Goal: Task Accomplishment & Management: Complete application form

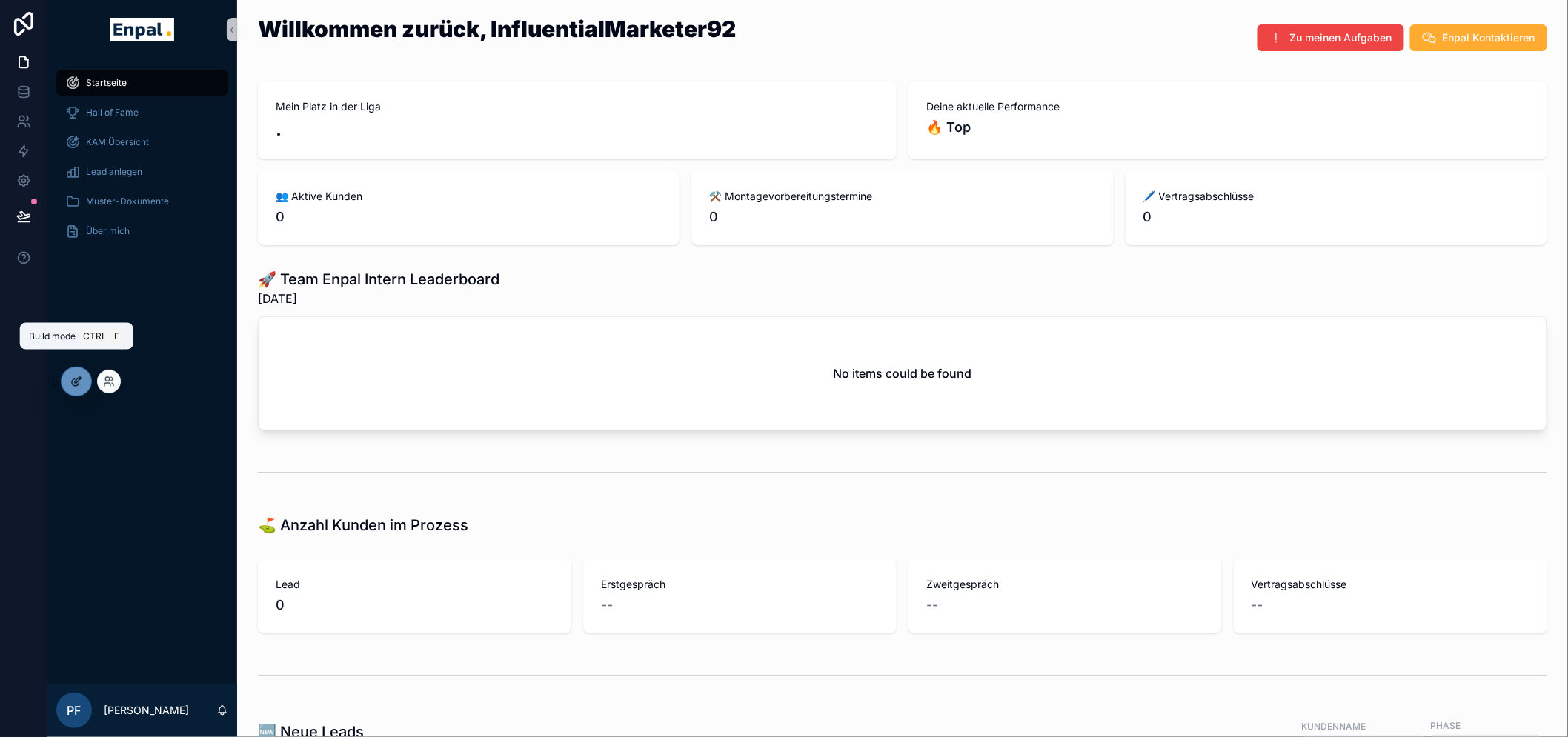
click at [79, 387] on div at bounding box center [76, 381] width 29 height 28
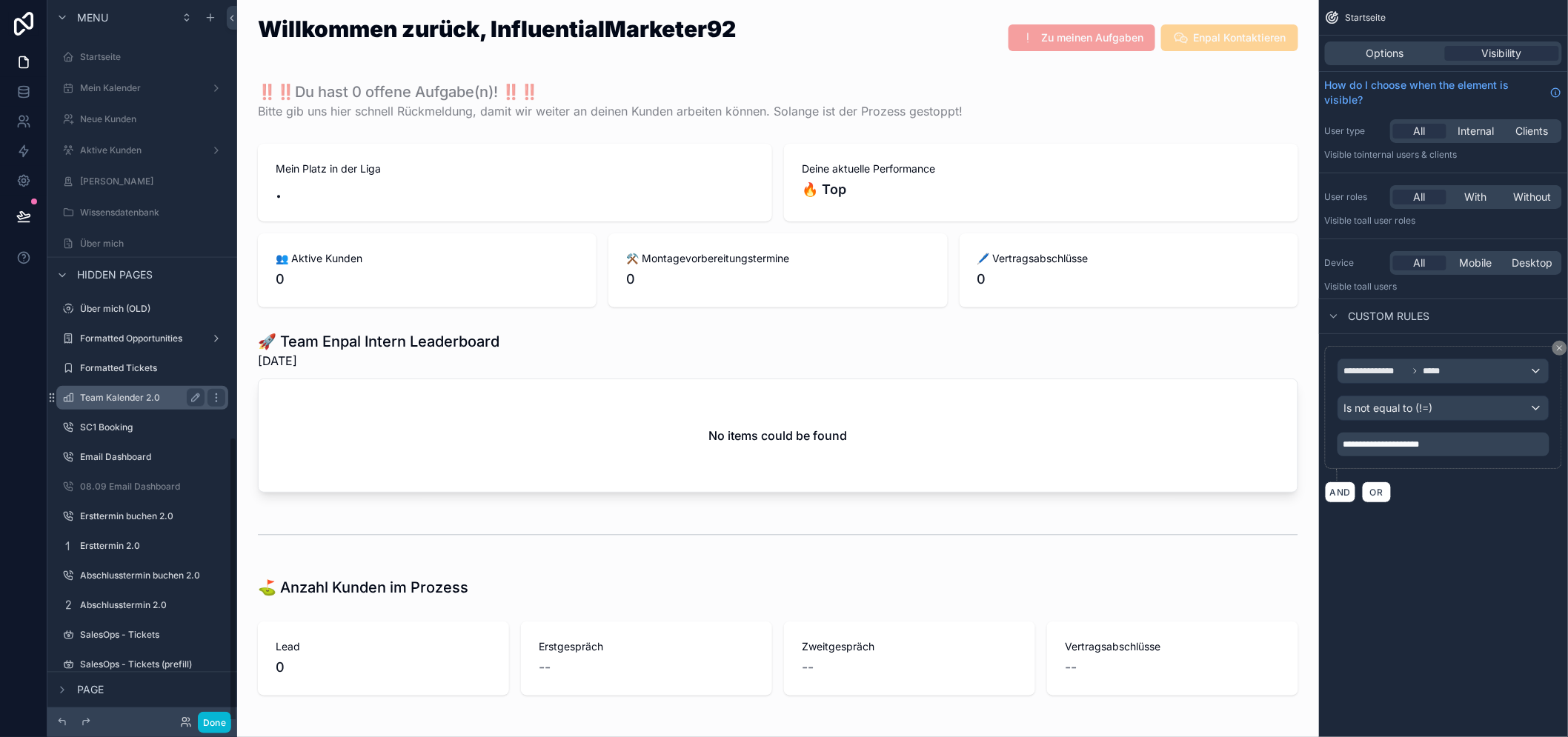
scroll to position [1083, 0]
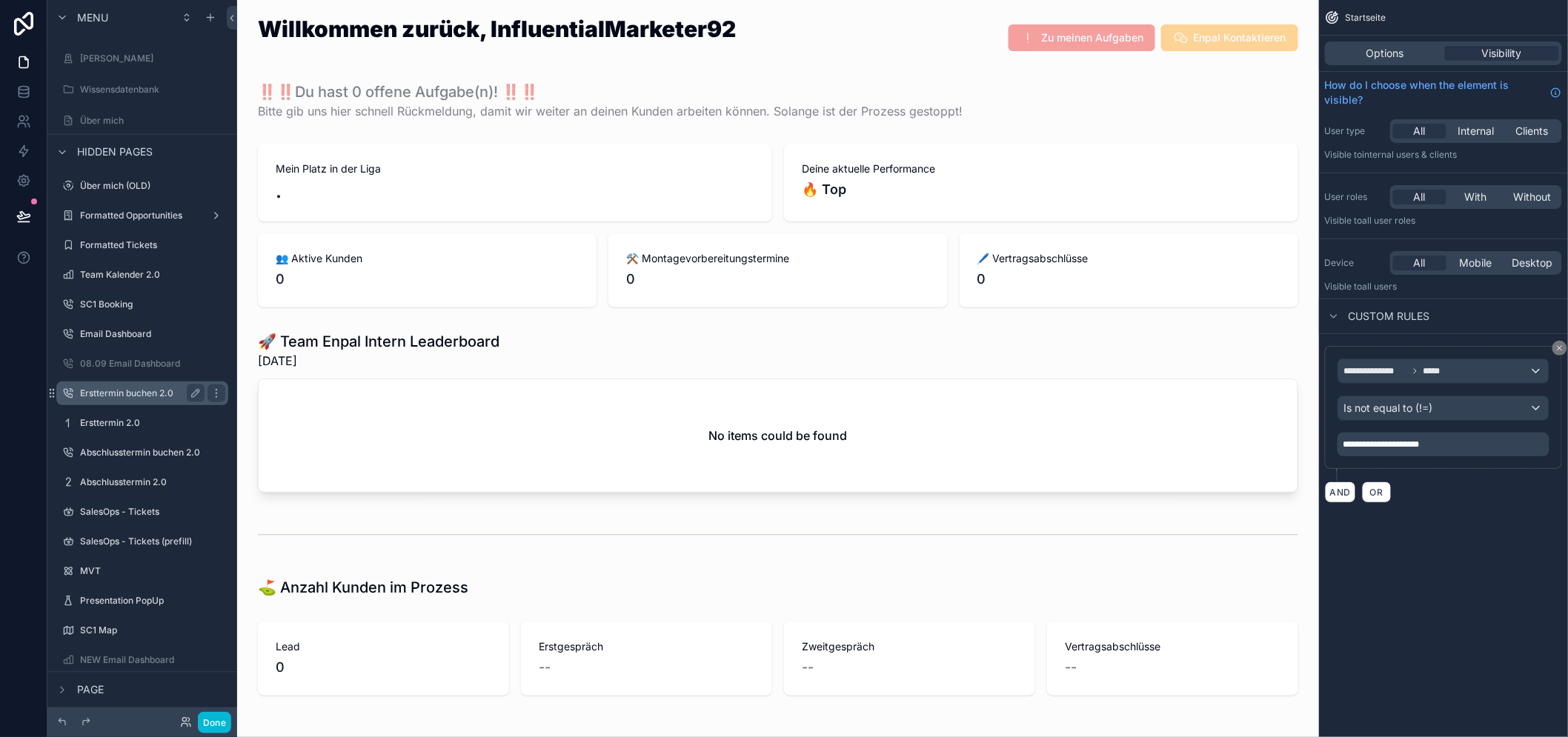
click at [108, 403] on div "Ersttermin buchen 2.0" at bounding box center [142, 393] width 166 height 24
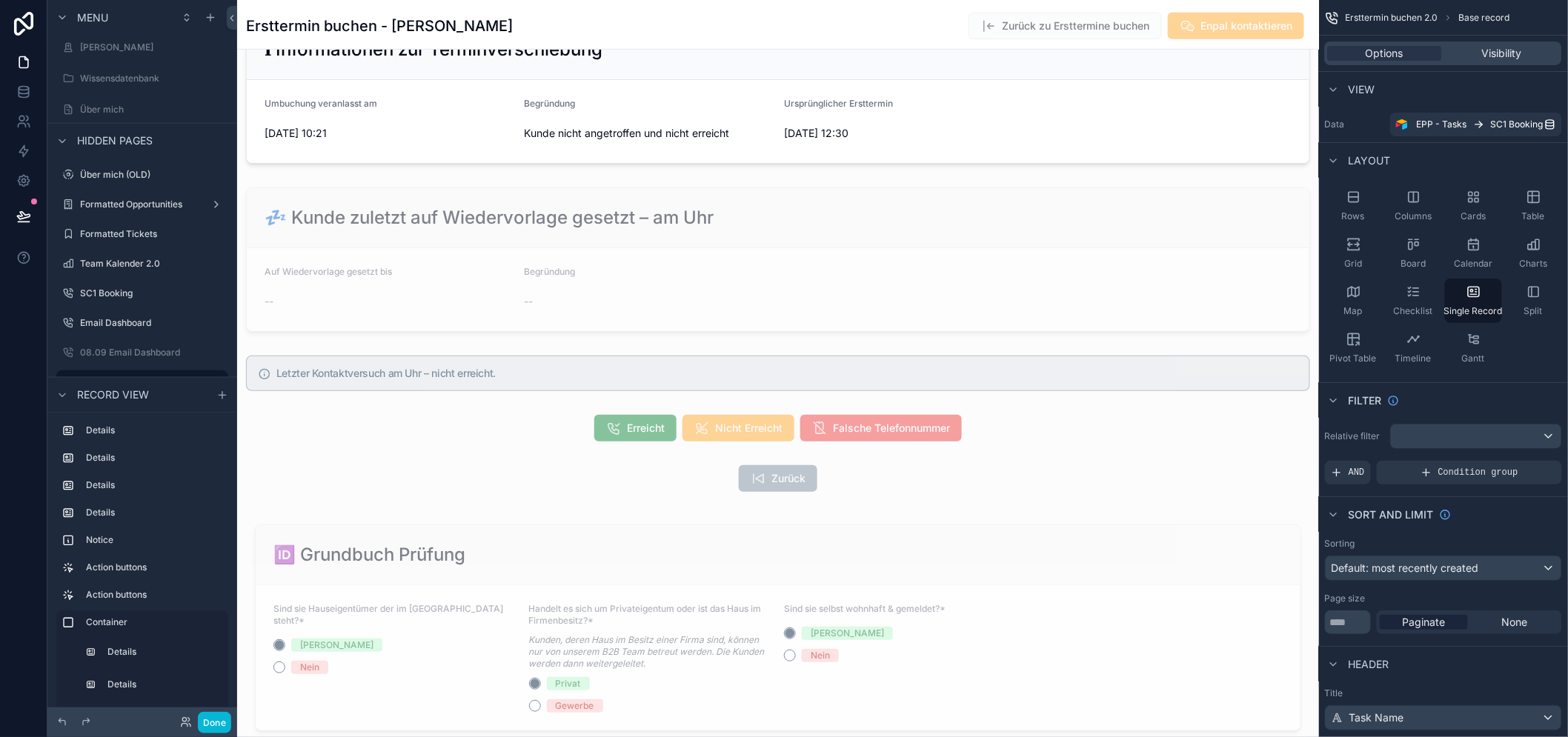
scroll to position [411, 0]
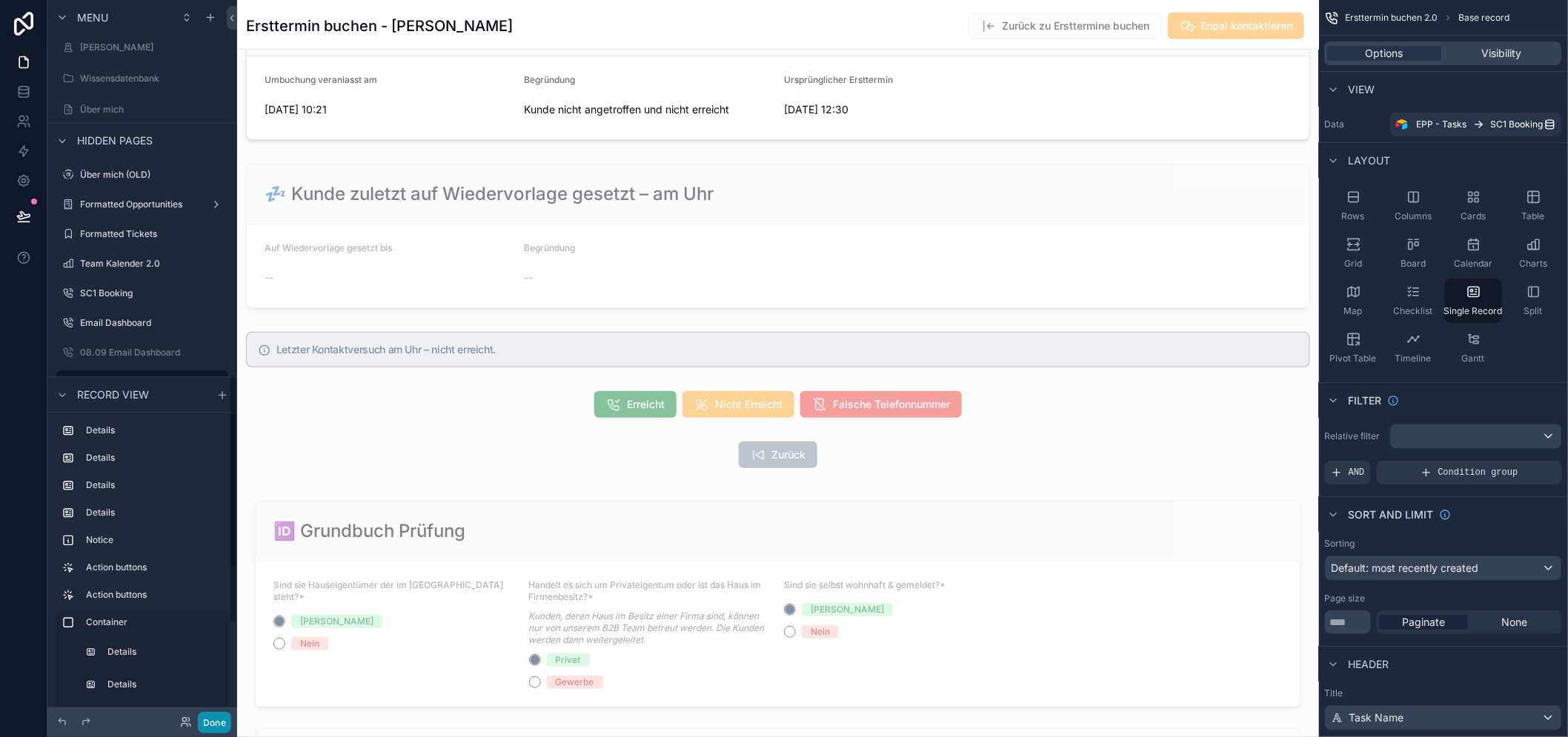
click at [216, 720] on button "Done" at bounding box center [214, 722] width 33 height 21
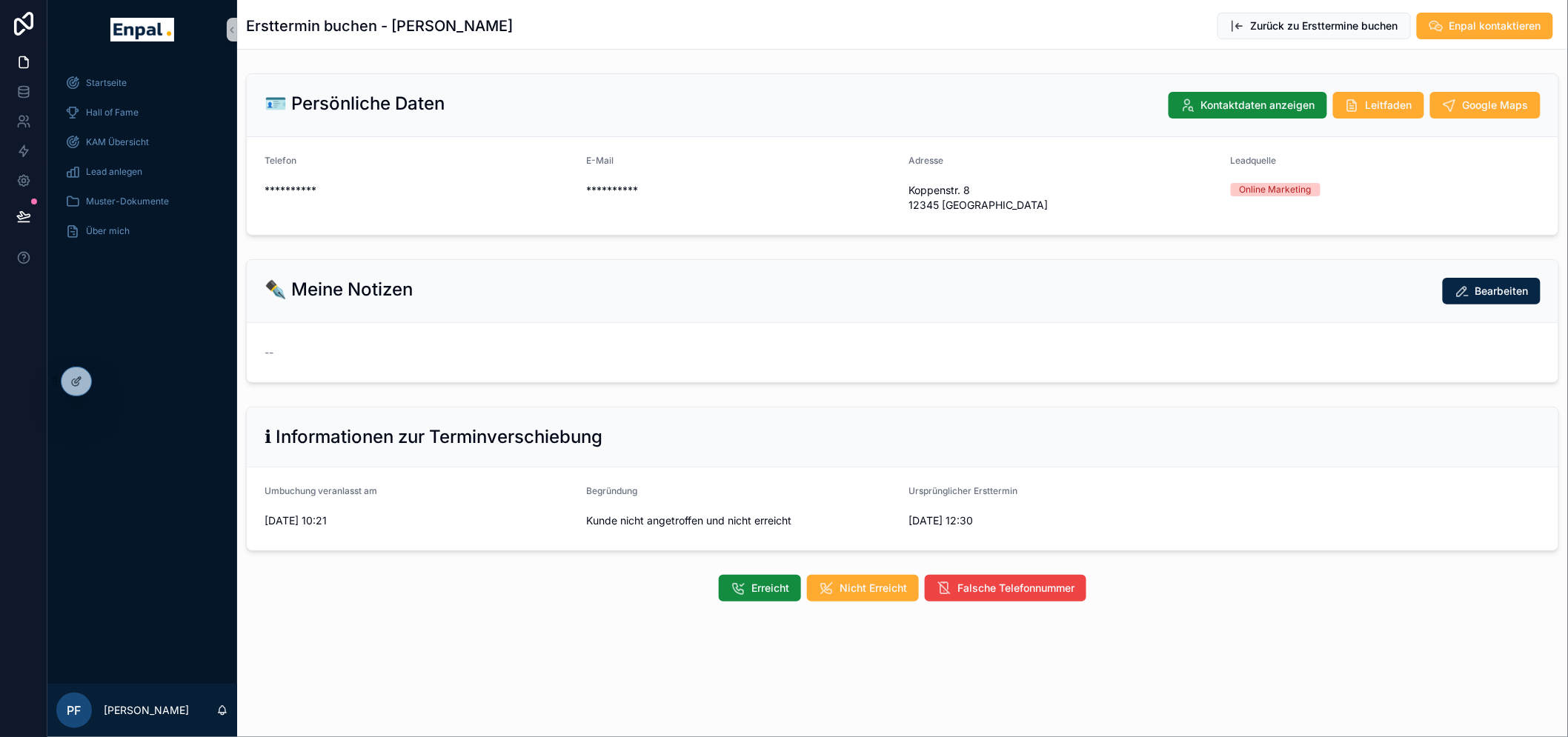
scroll to position [0, 0]
click at [99, 375] on div at bounding box center [109, 381] width 24 height 24
click at [108, 382] on div "Startseite Hall of Fame KAM Übersicht Lead anlegen Muster-Dokumente Über mich" at bounding box center [142, 371] width 189 height 624
click at [111, 381] on icon at bounding box center [109, 381] width 12 height 12
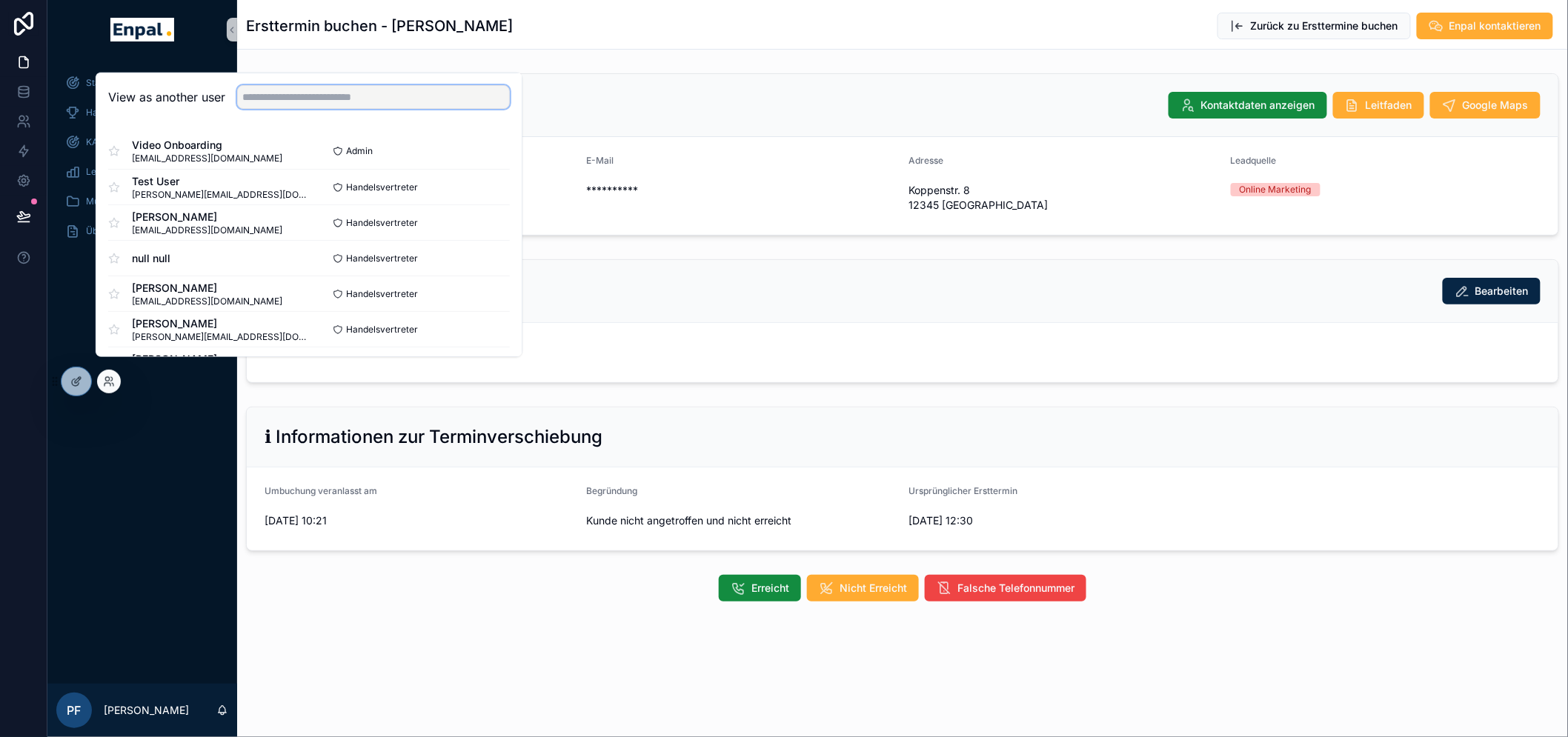
click at [294, 102] on input "text" at bounding box center [373, 96] width 273 height 24
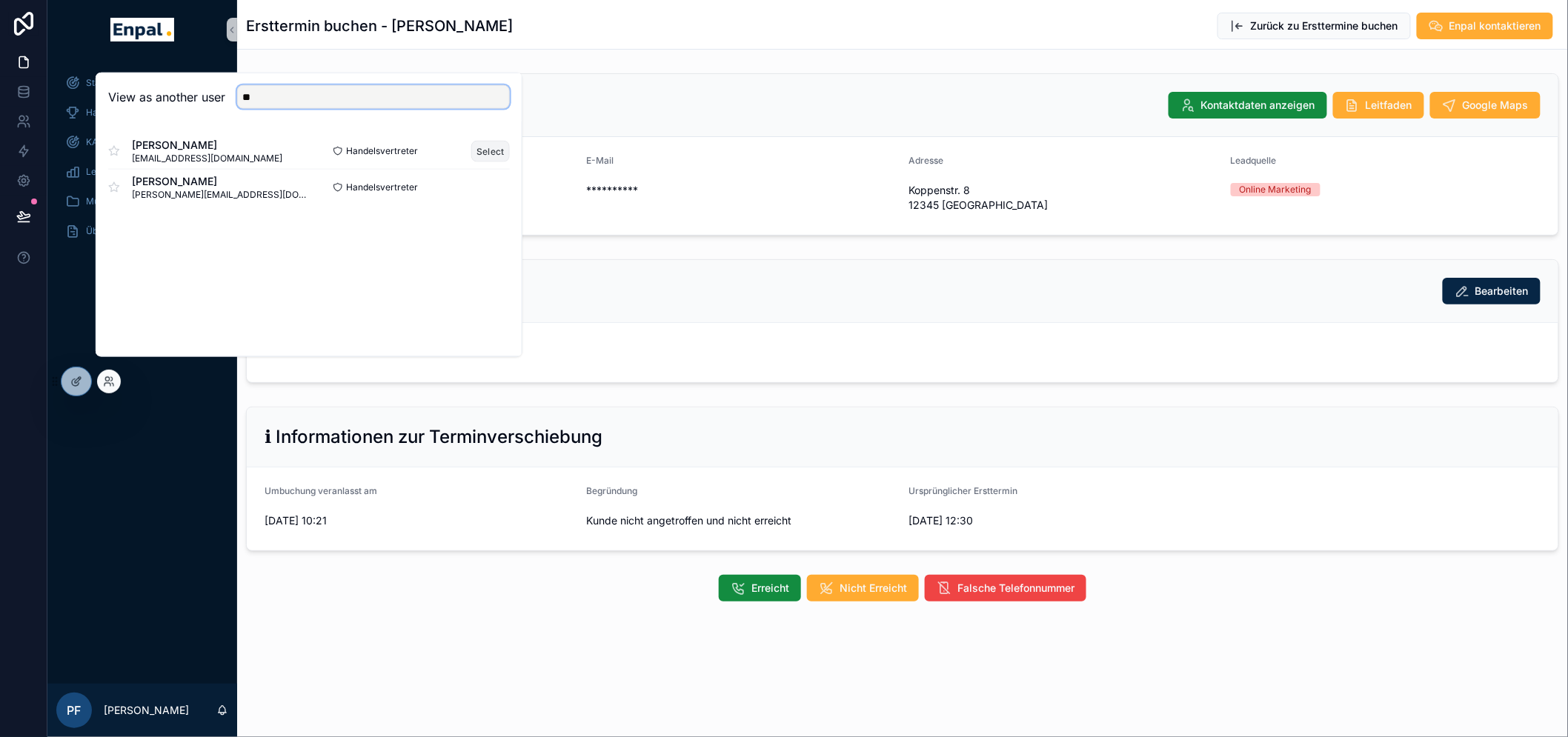
type input "**"
click at [478, 162] on button "Select" at bounding box center [490, 150] width 38 height 21
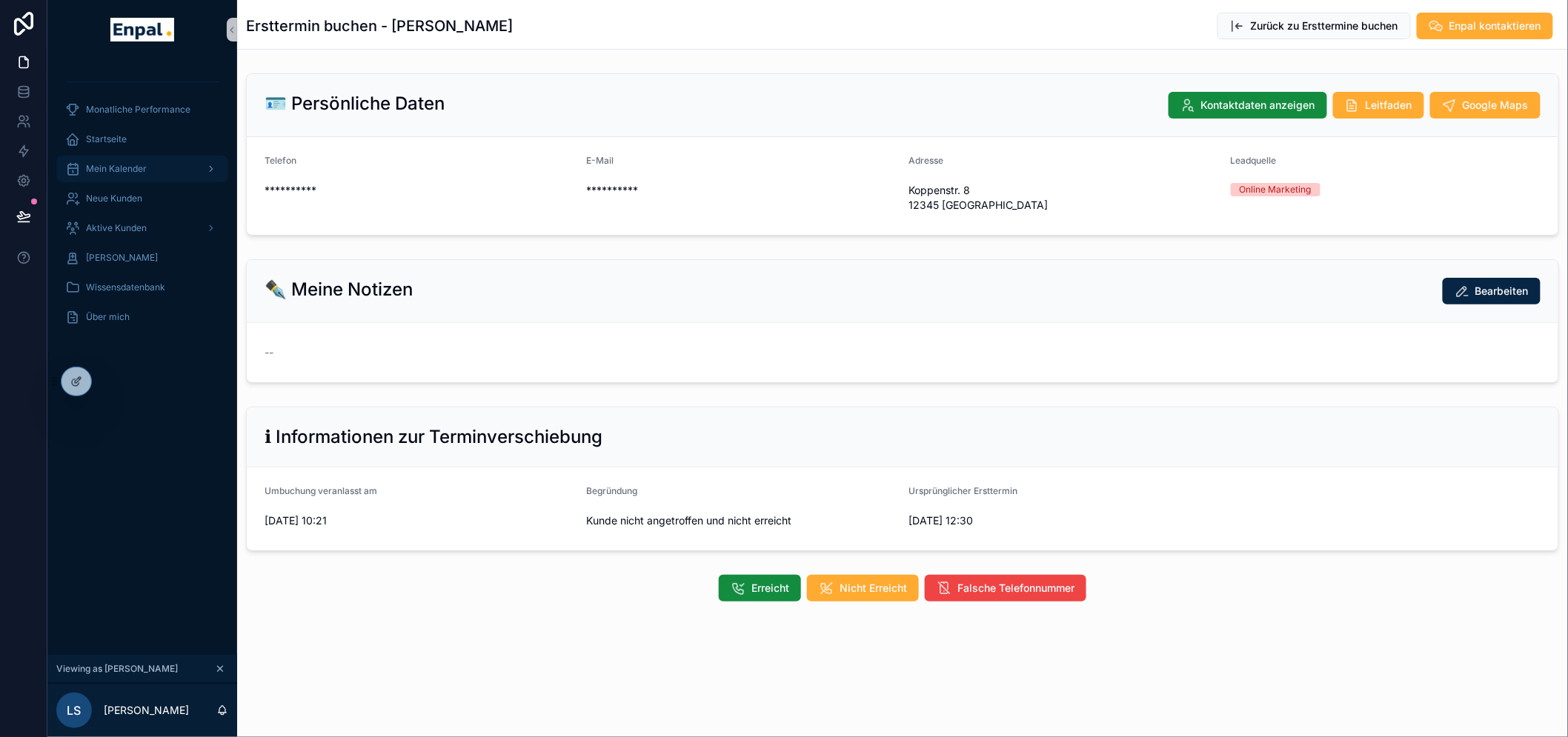
click at [134, 176] on div "Mein Kalender" at bounding box center [142, 168] width 154 height 24
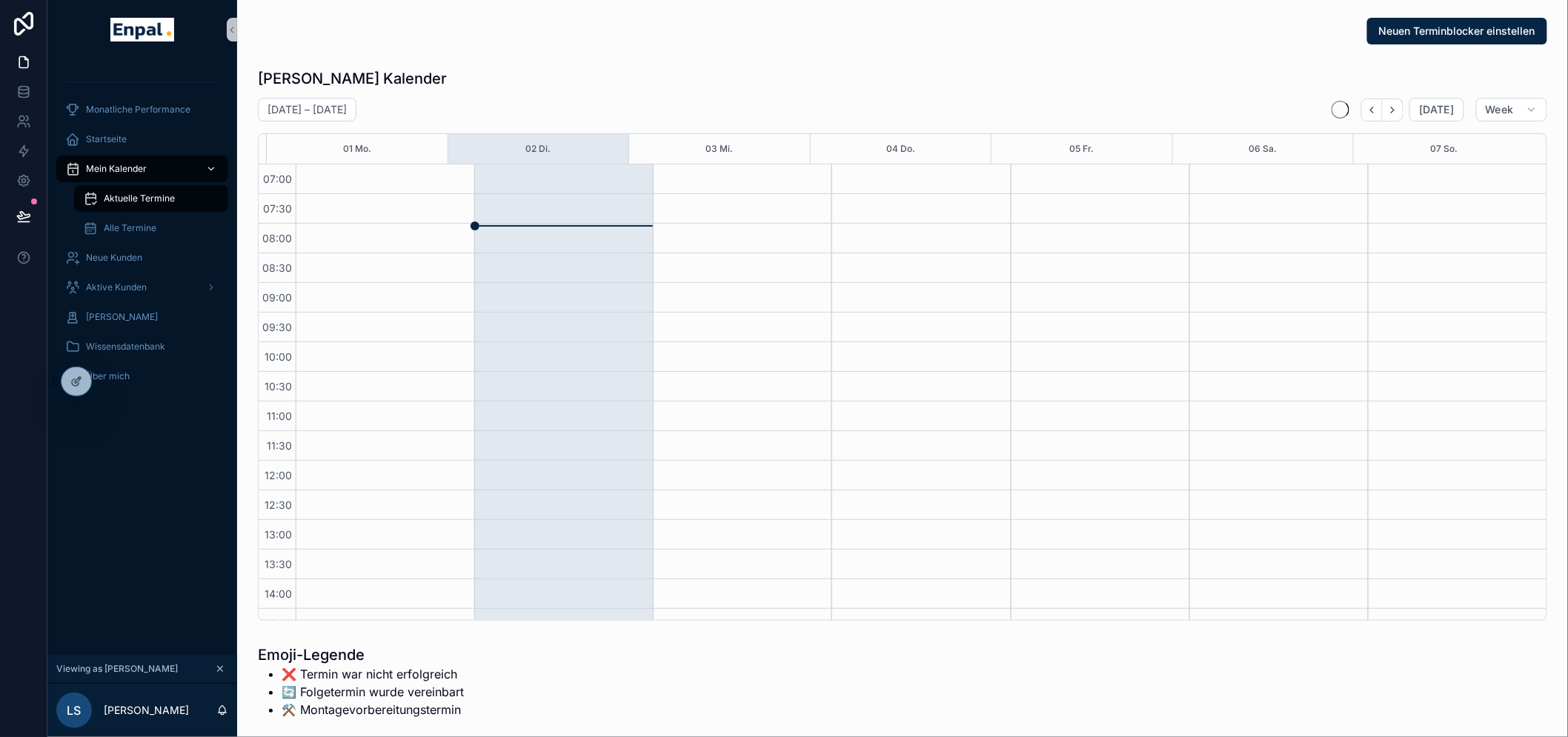
scroll to position [415, 0]
click at [139, 257] on span "Neue Kunden" at bounding box center [114, 257] width 56 height 12
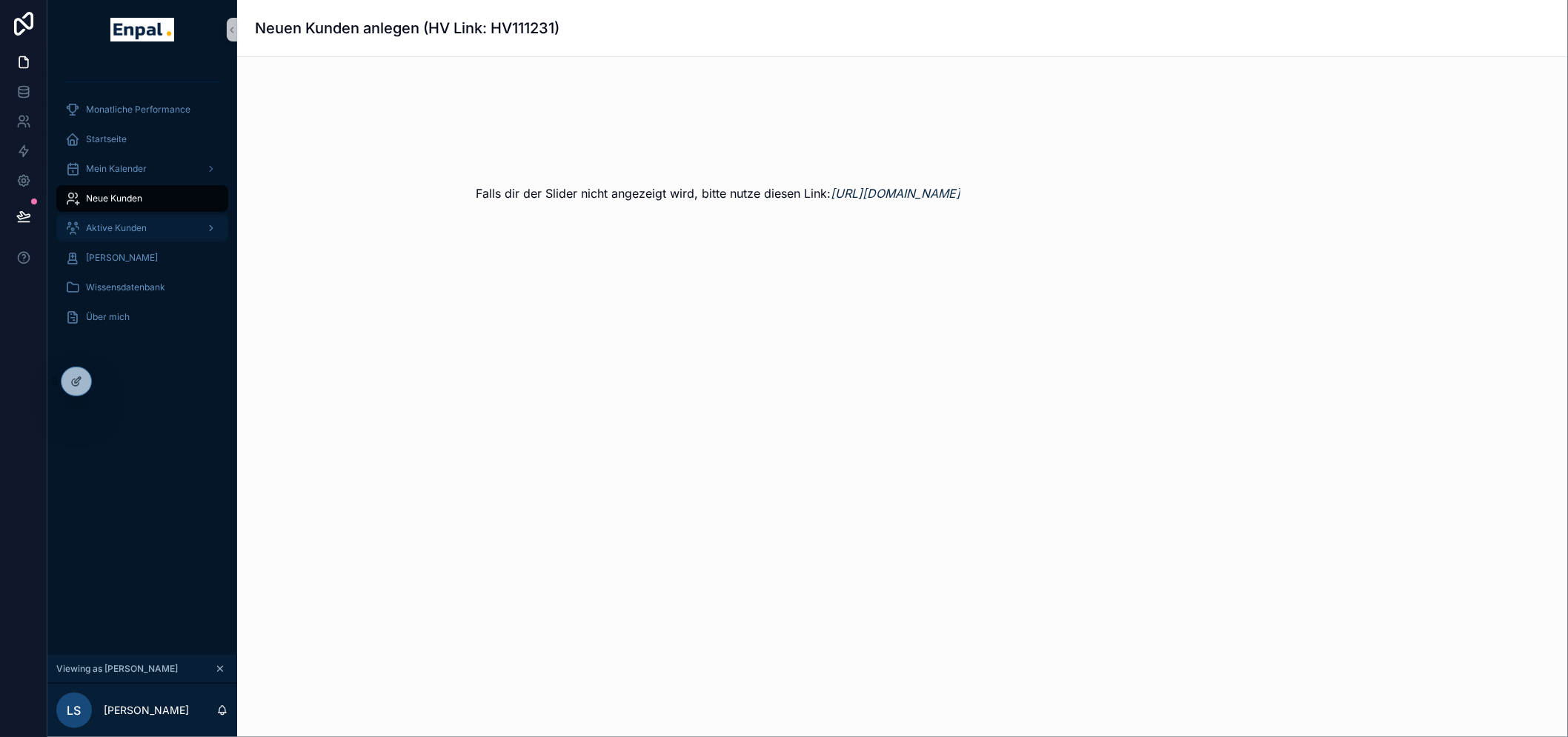
click at [138, 234] on div "Aktive Kunden" at bounding box center [142, 228] width 154 height 24
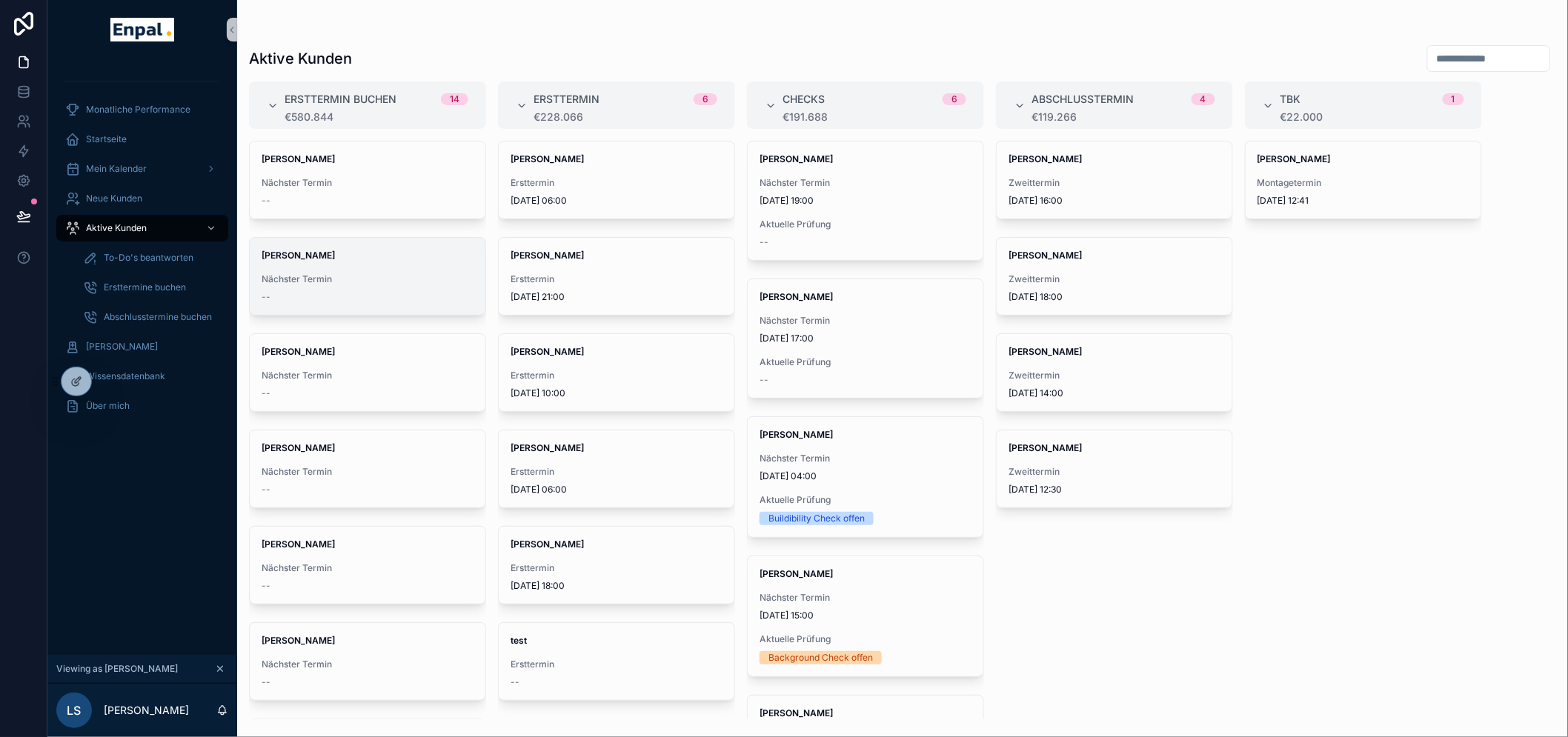
click at [354, 285] on div "Nächster Termin --" at bounding box center [367, 288] width 212 height 29
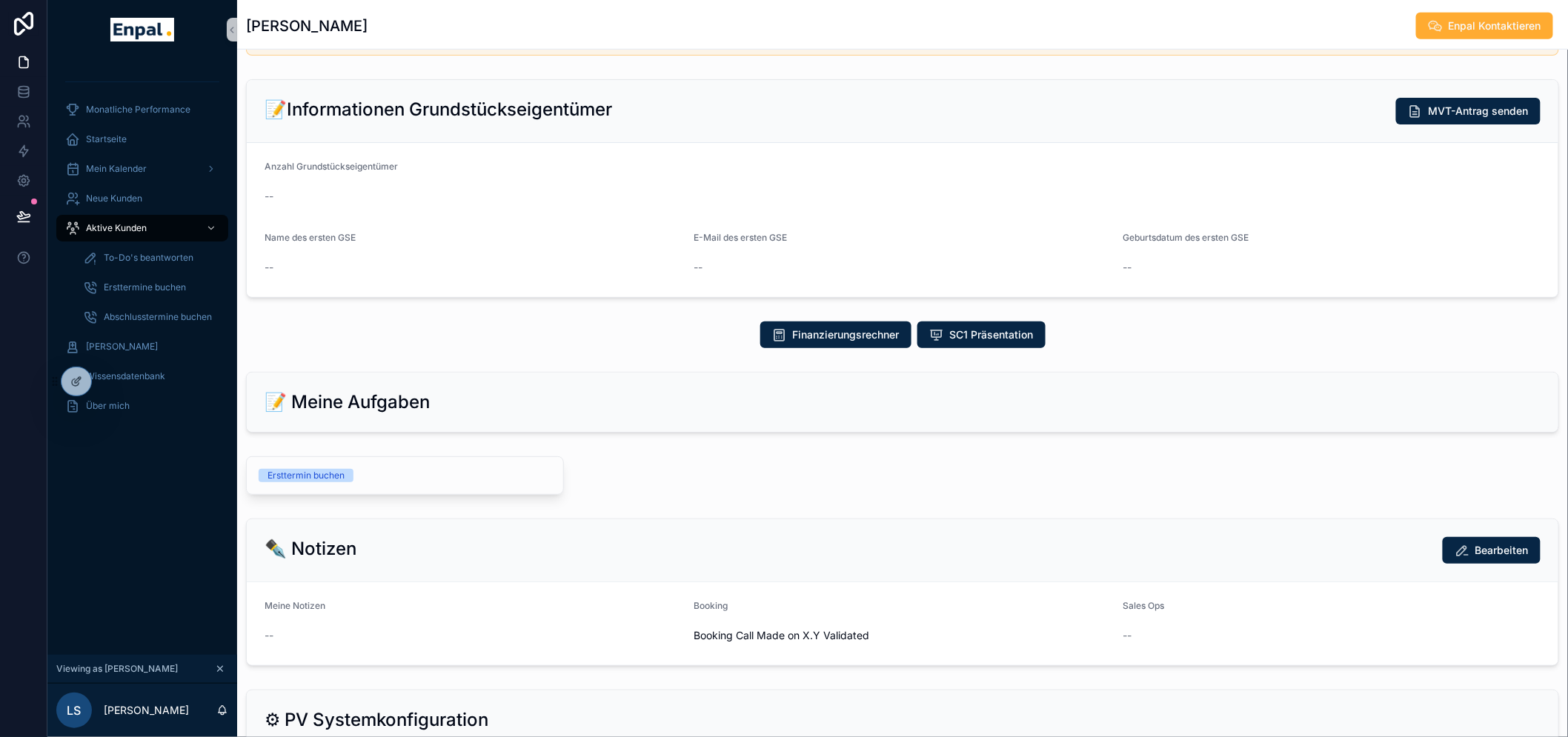
scroll to position [493, 0]
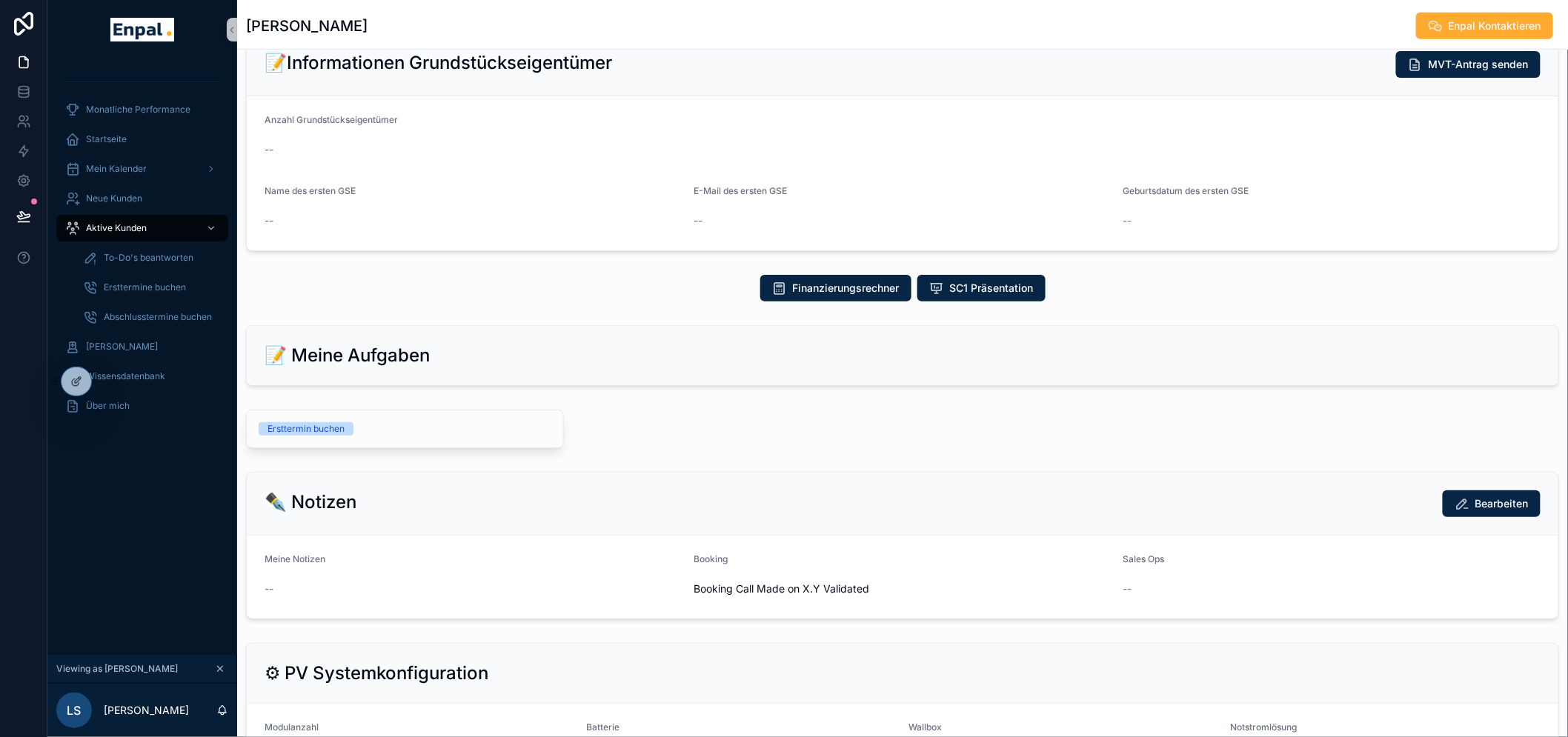
click at [339, 429] on div "Ersttermin buchen" at bounding box center [305, 428] width 77 height 13
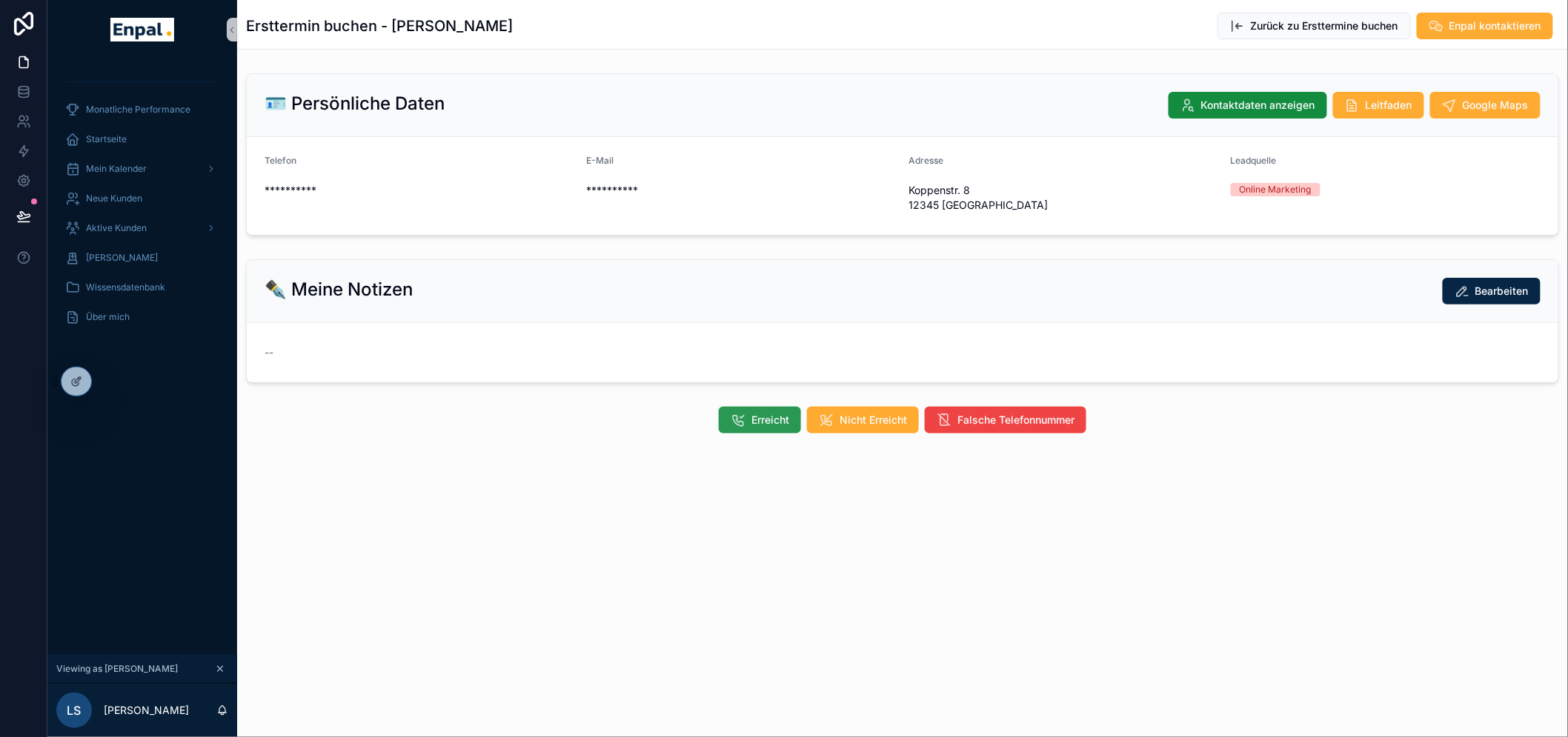
click at [754, 428] on button "Erreicht" at bounding box center [760, 420] width 82 height 27
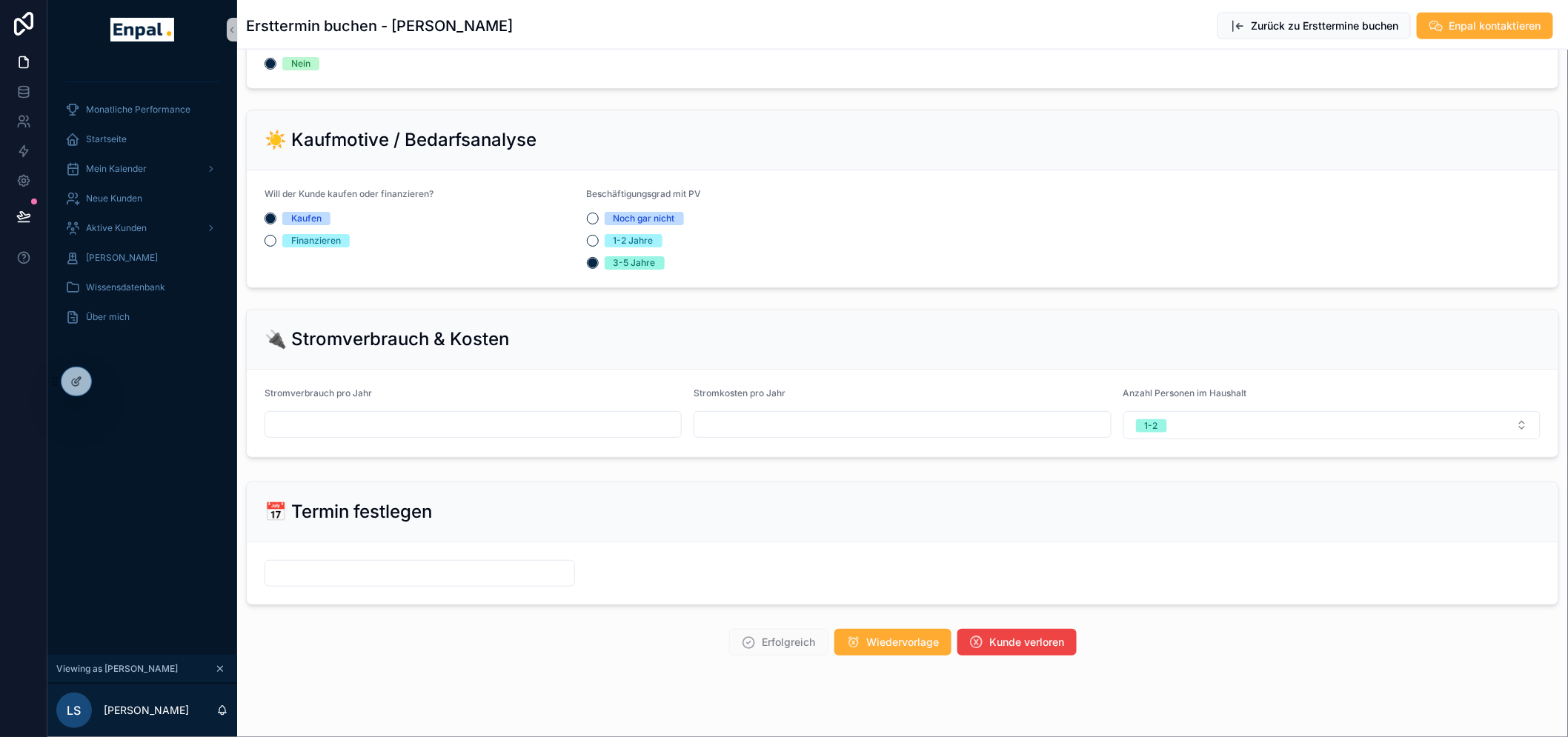
scroll to position [838, 0]
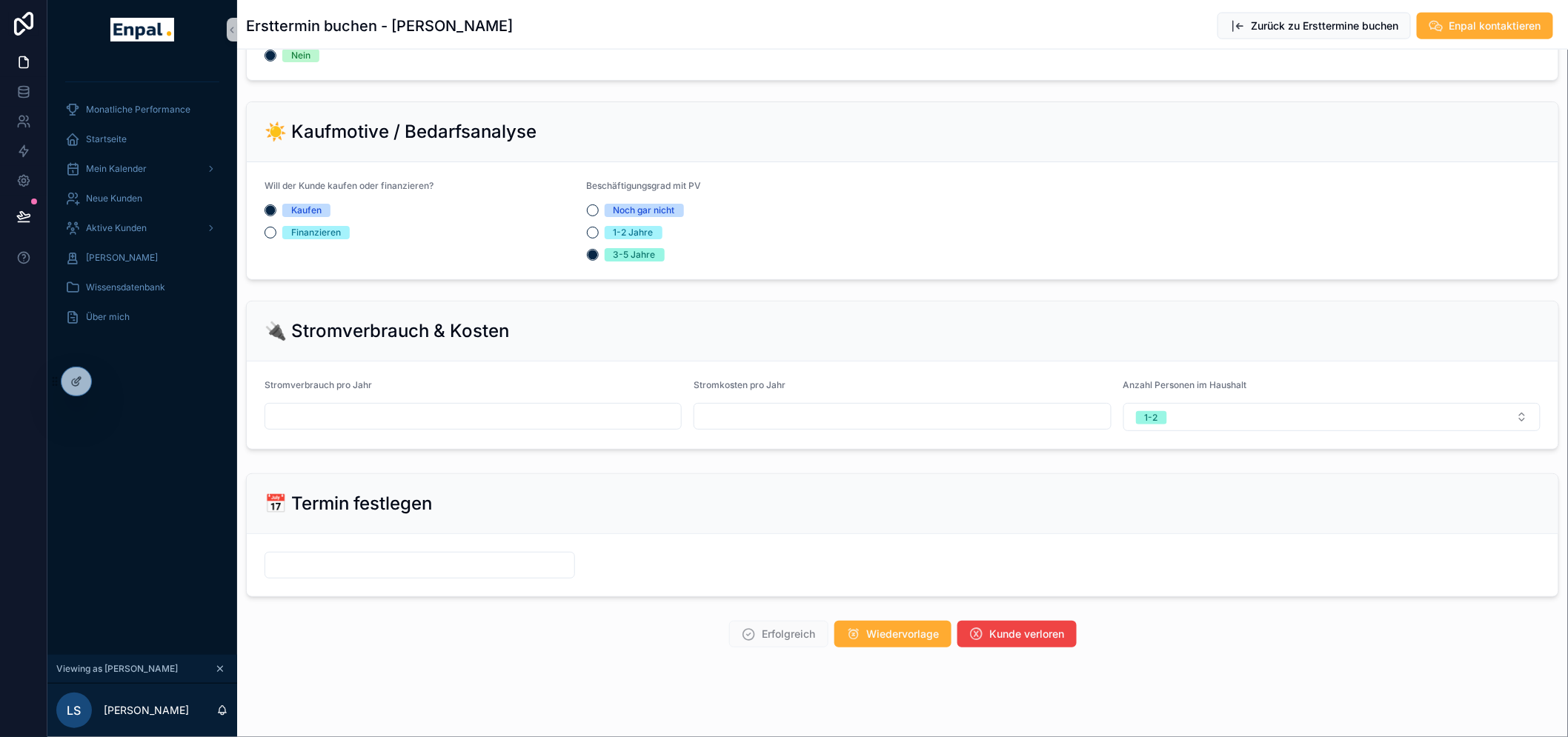
click at [476, 408] on input "scrollable content" at bounding box center [473, 415] width 416 height 20
type input "*****"
click at [724, 419] on input "scrollable content" at bounding box center [902, 415] width 416 height 20
type input "*****"
click at [443, 546] on form "scrollable content" at bounding box center [902, 565] width 1312 height 62
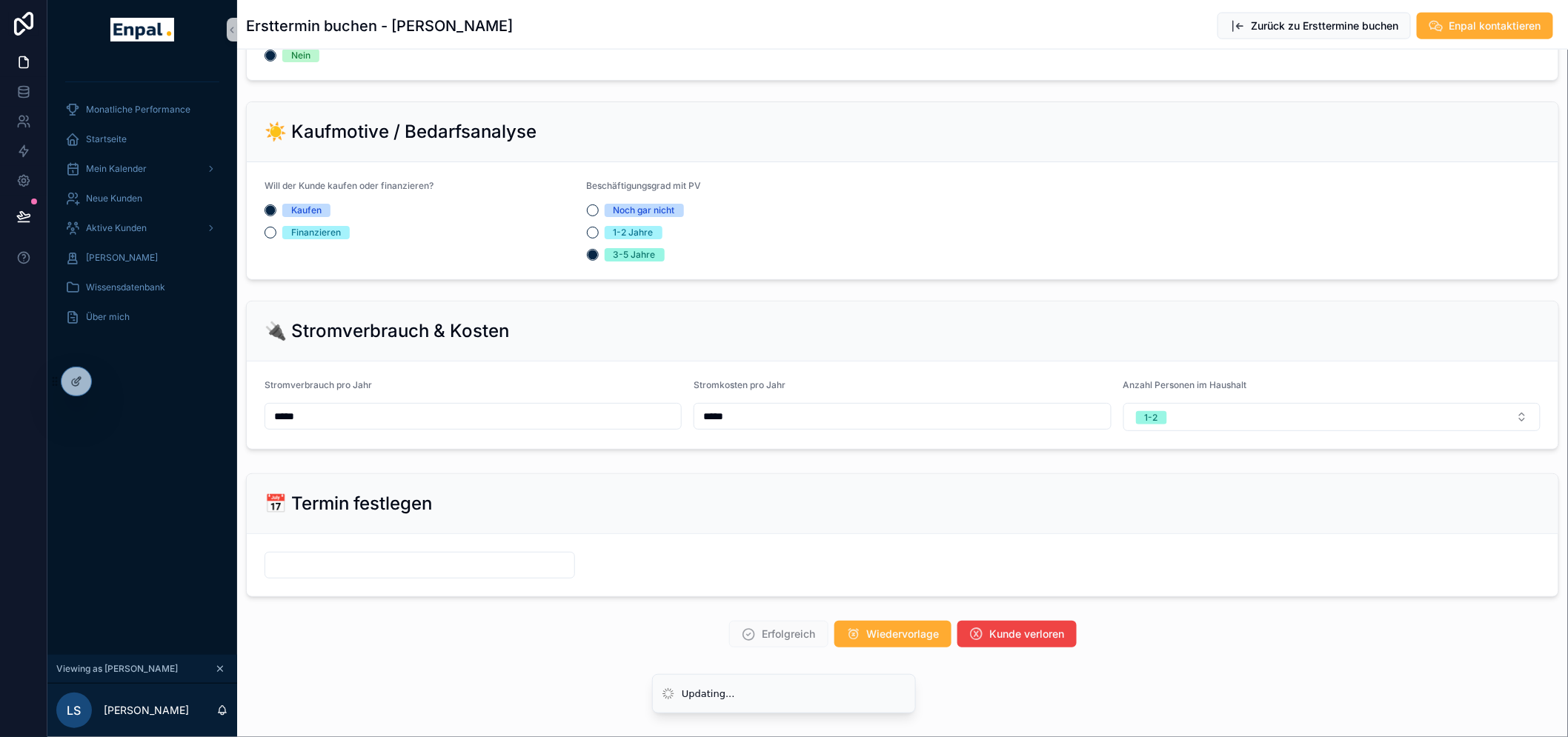
click at [442, 557] on input "scrollable content" at bounding box center [420, 564] width 309 height 20
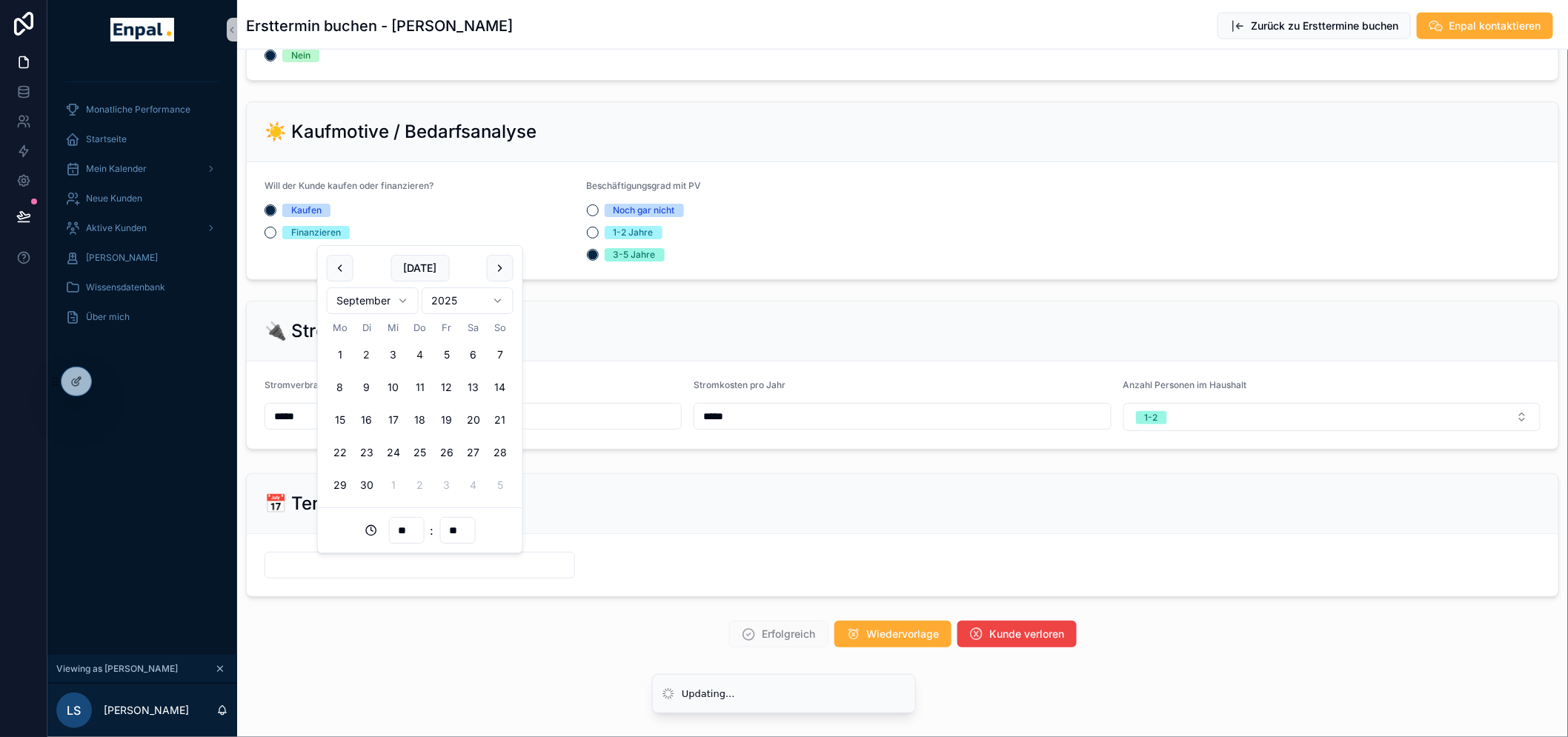
click at [417, 351] on button "4" at bounding box center [420, 354] width 27 height 27
click at [408, 520] on input "**" at bounding box center [406, 530] width 34 height 20
click at [406, 502] on div "08" at bounding box center [407, 499] width 67 height 24
type input "**********"
type input "**"
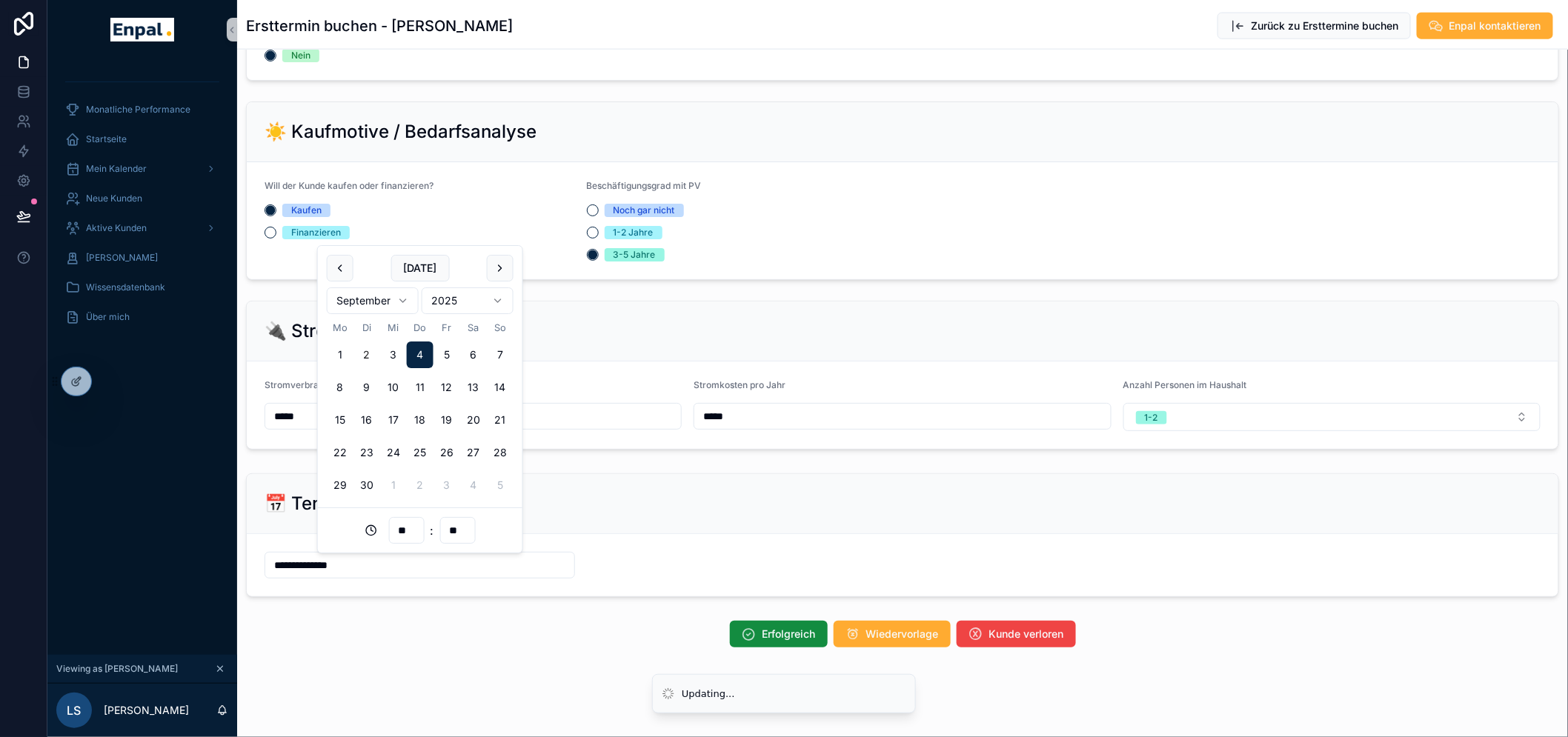
click at [555, 641] on div "Erfolgreich Wiedervorlage Kunde verloren" at bounding box center [902, 633] width 853 height 27
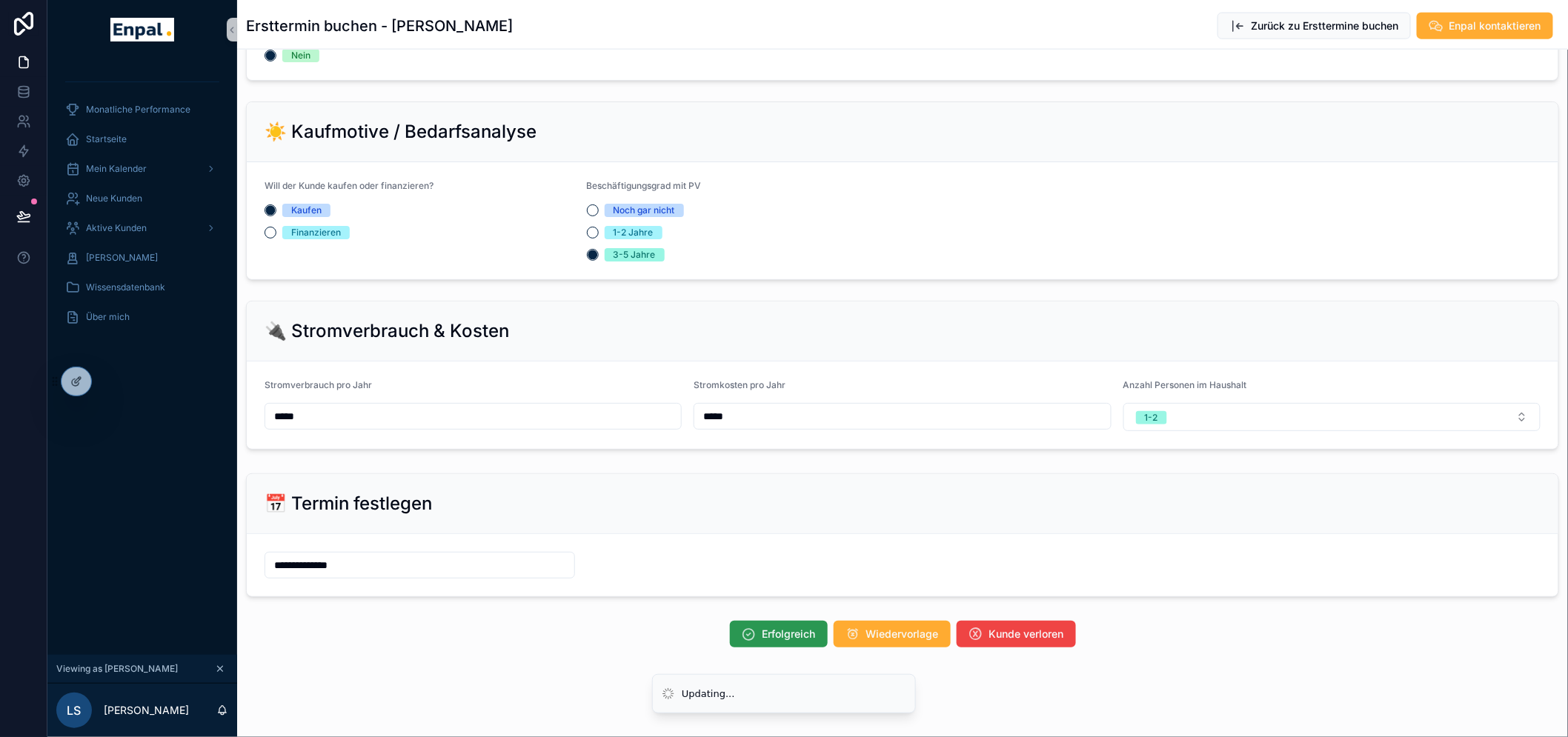
click at [766, 639] on span "Erfolgreich" at bounding box center [788, 633] width 53 height 15
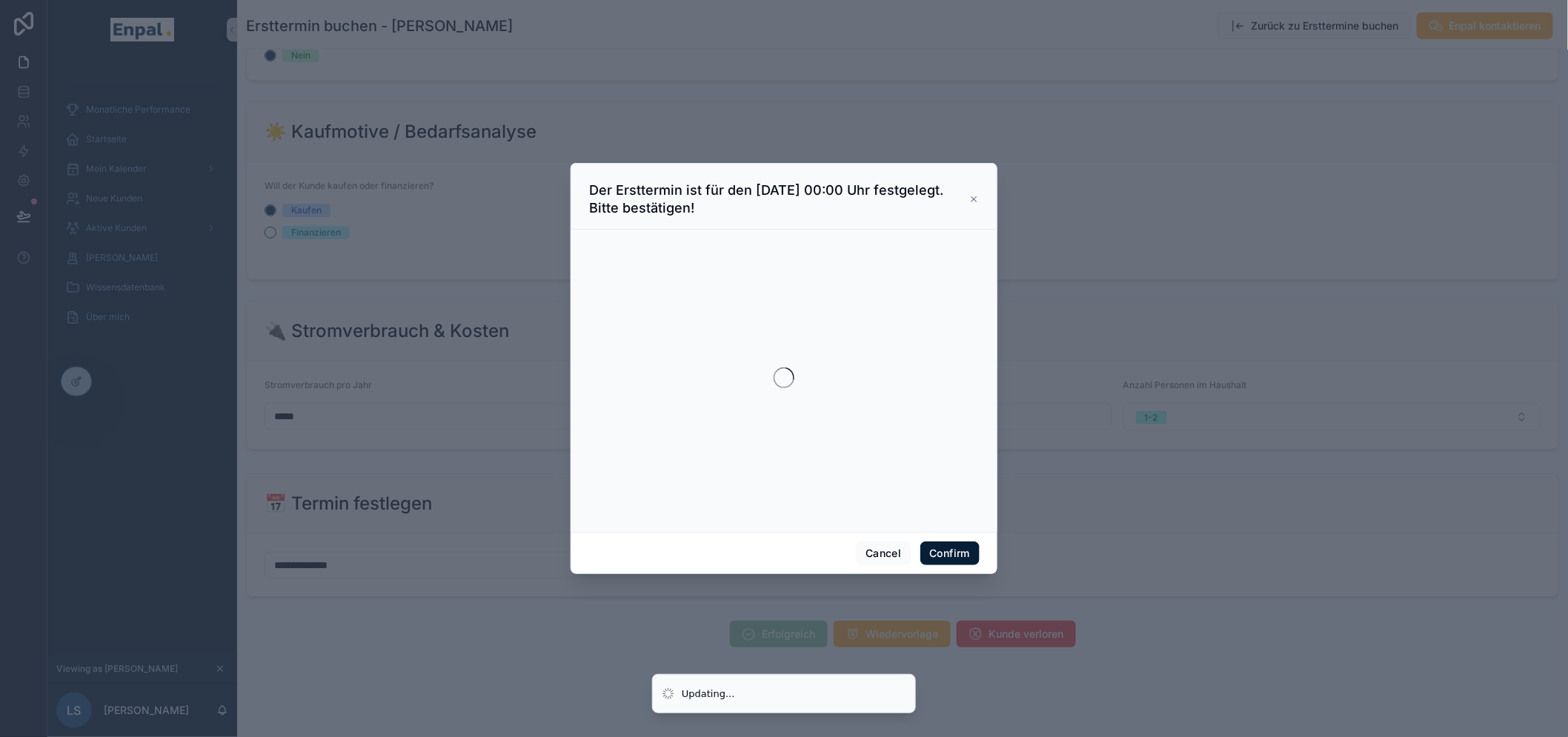
type input "**********"
click at [927, 552] on button "Confirm" at bounding box center [950, 553] width 60 height 24
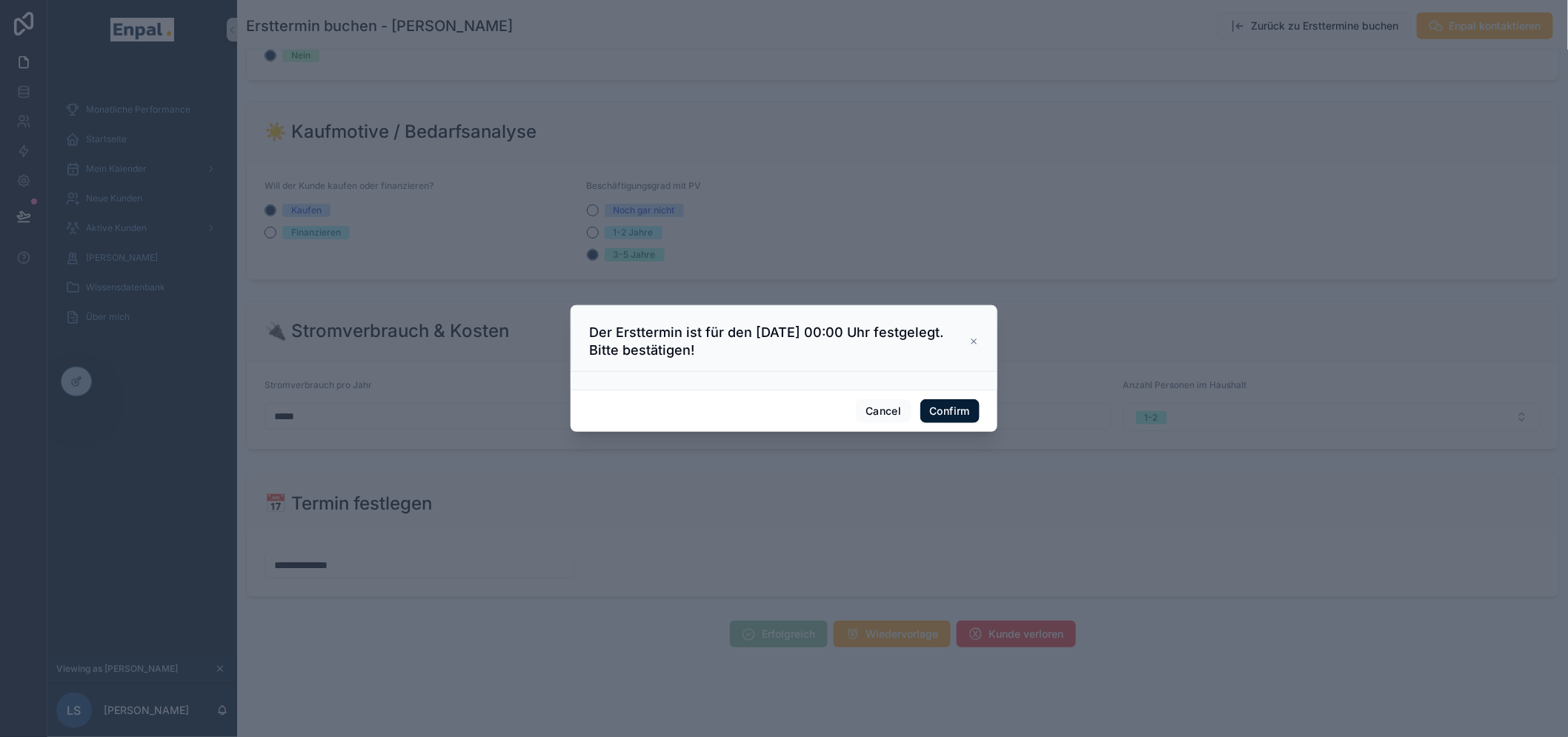
click at [942, 415] on button "Confirm" at bounding box center [950, 411] width 60 height 24
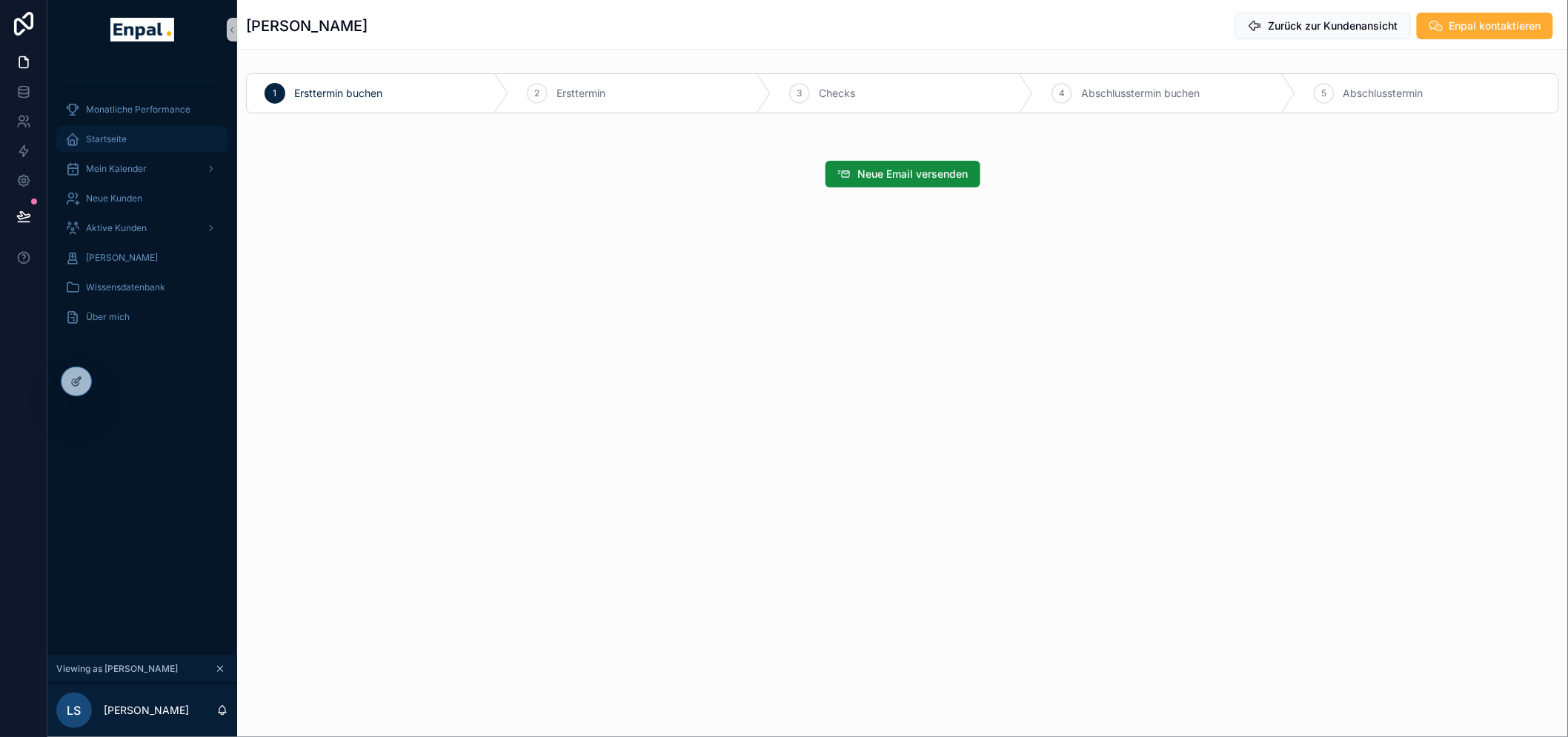
click at [122, 136] on span "Startseite" at bounding box center [106, 139] width 41 height 12
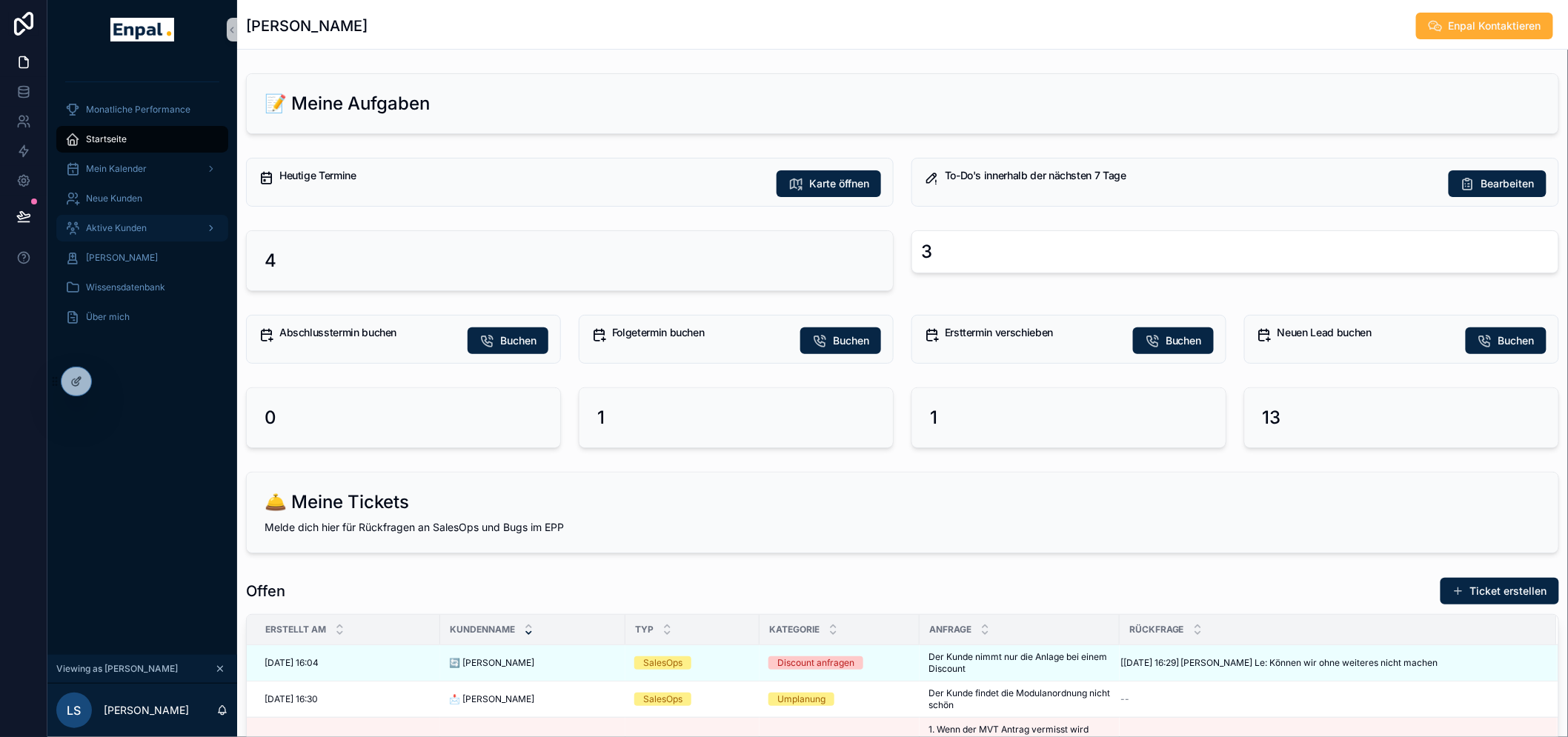
click at [117, 224] on span "Aktive Kunden" at bounding box center [116, 228] width 60 height 12
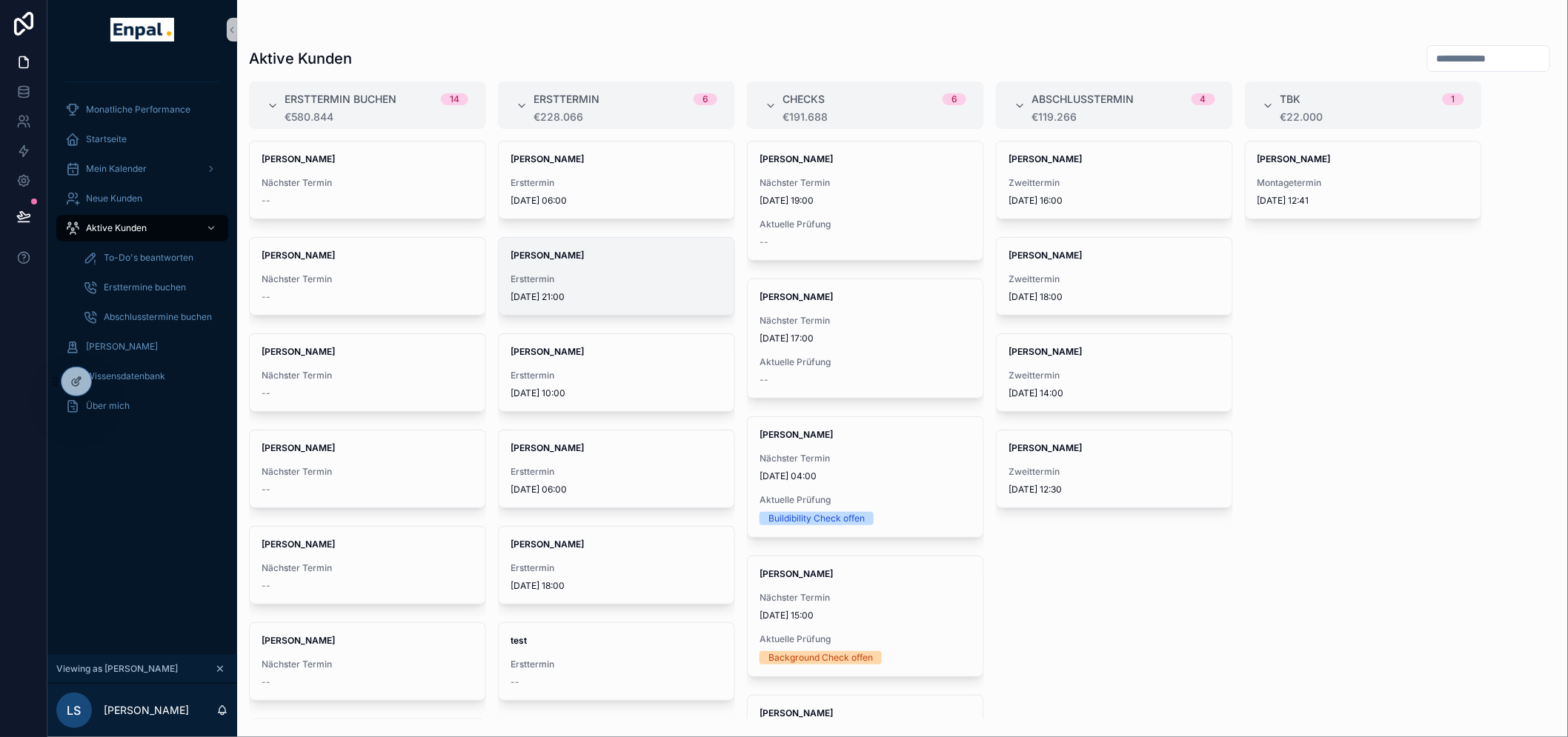
click at [633, 296] on span "16.9.2025 21:00" at bounding box center [616, 297] width 212 height 12
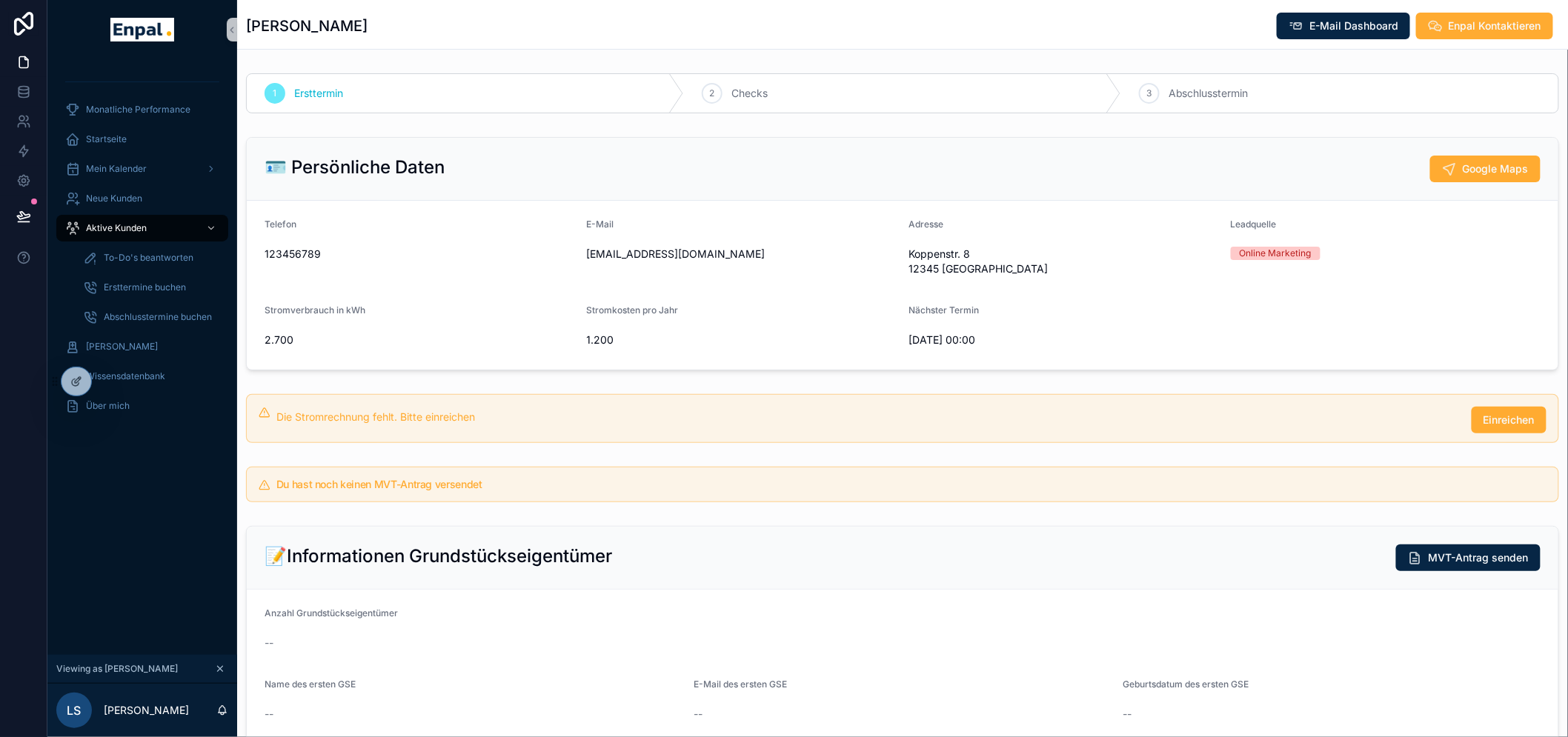
drag, startPoint x: 87, startPoint y: 376, endPoint x: 42, endPoint y: 447, distance: 84.1
click at [41, 453] on div "Monatliche Performance Startseite Mein Kalender Neue Kunden Aktive Kunden To-Do…" at bounding box center [784, 368] width 1568 height 737
drag, startPoint x: 105, startPoint y: 382, endPoint x: 61, endPoint y: 404, distance: 49.2
click at [68, 482] on div "Monatliche Performance Startseite Mein Kalender Neue Kunden Aktive Kunden To-Do…" at bounding box center [807, 368] width 1520 height 737
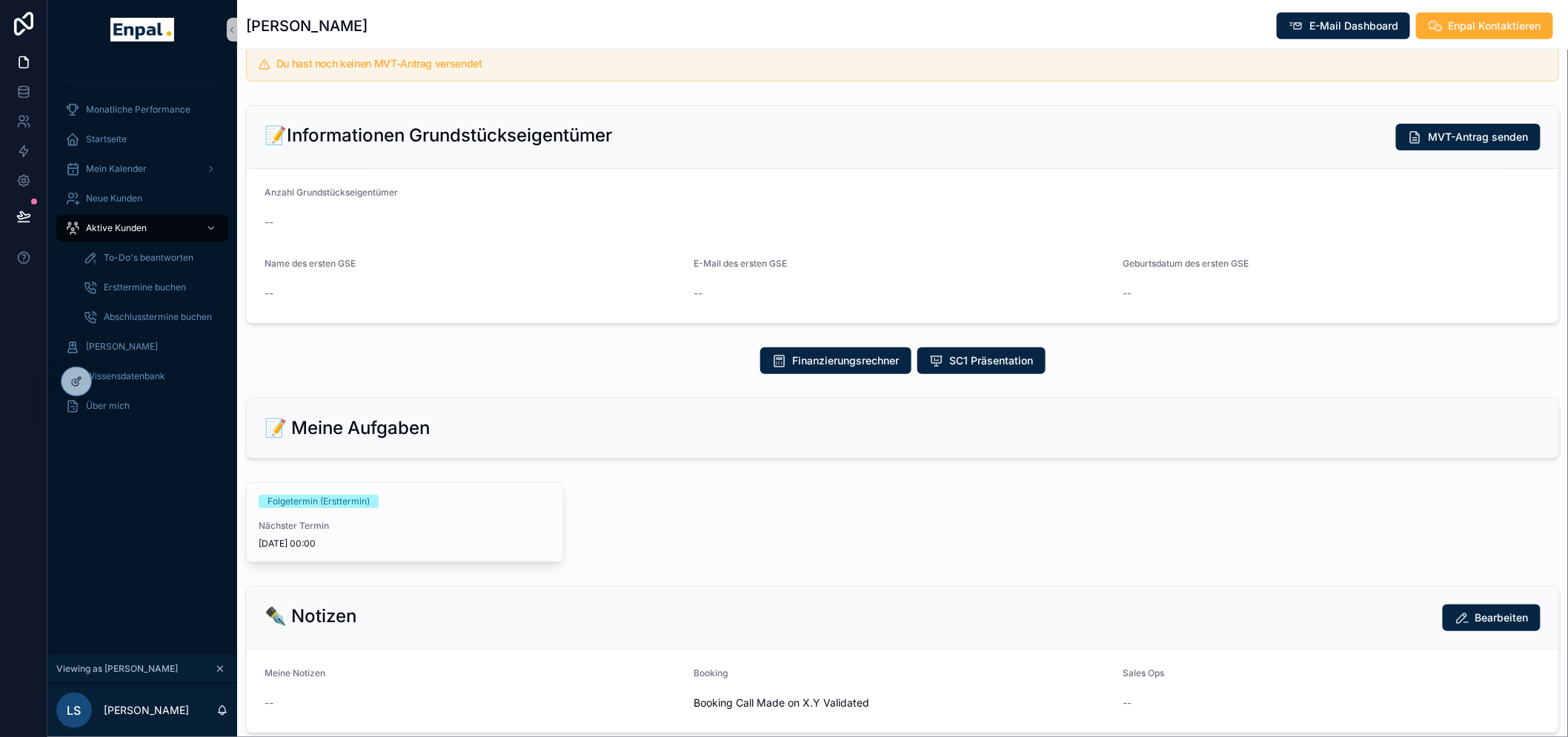
scroll to position [346, 0]
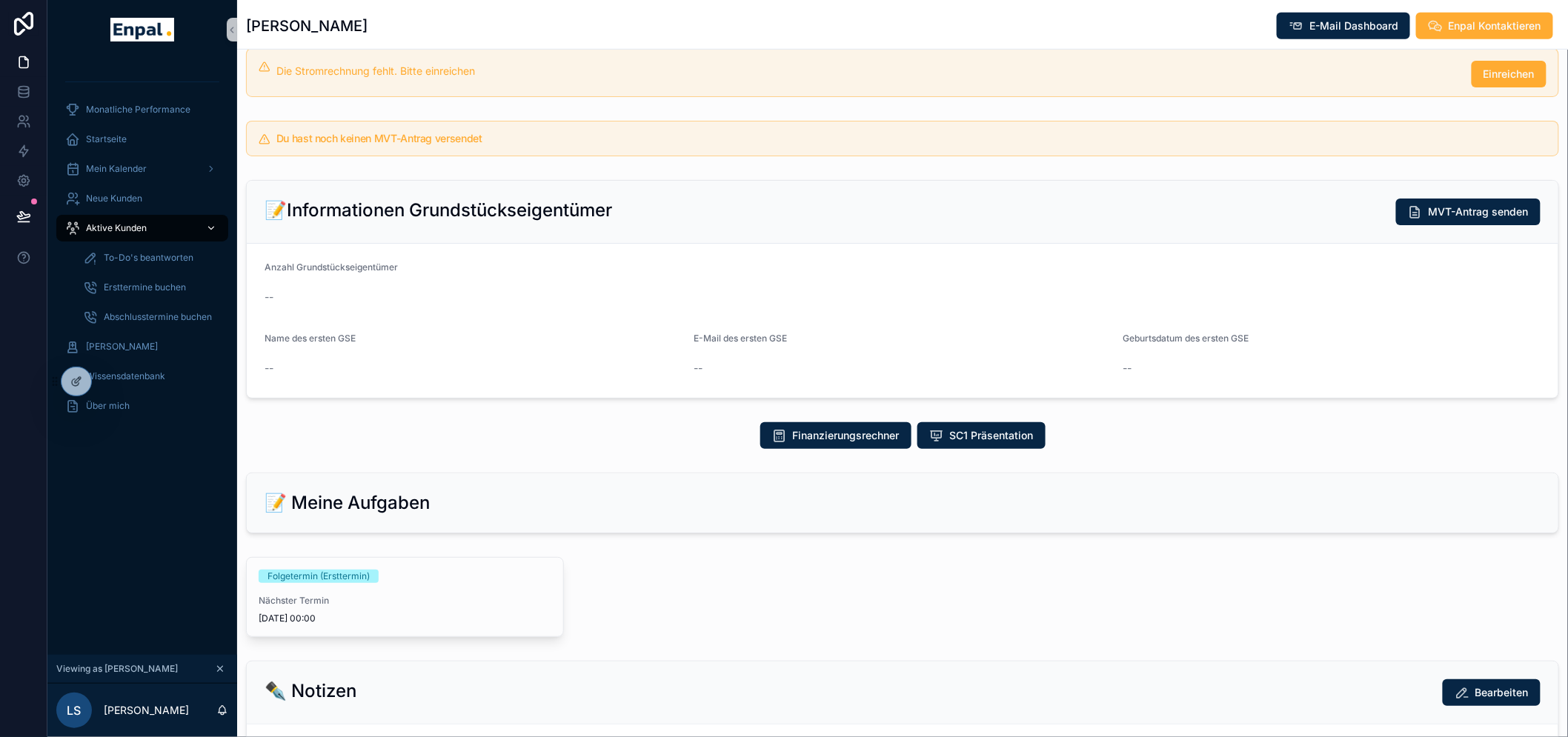
click at [133, 232] on span "Aktive Kunden" at bounding box center [116, 228] width 60 height 12
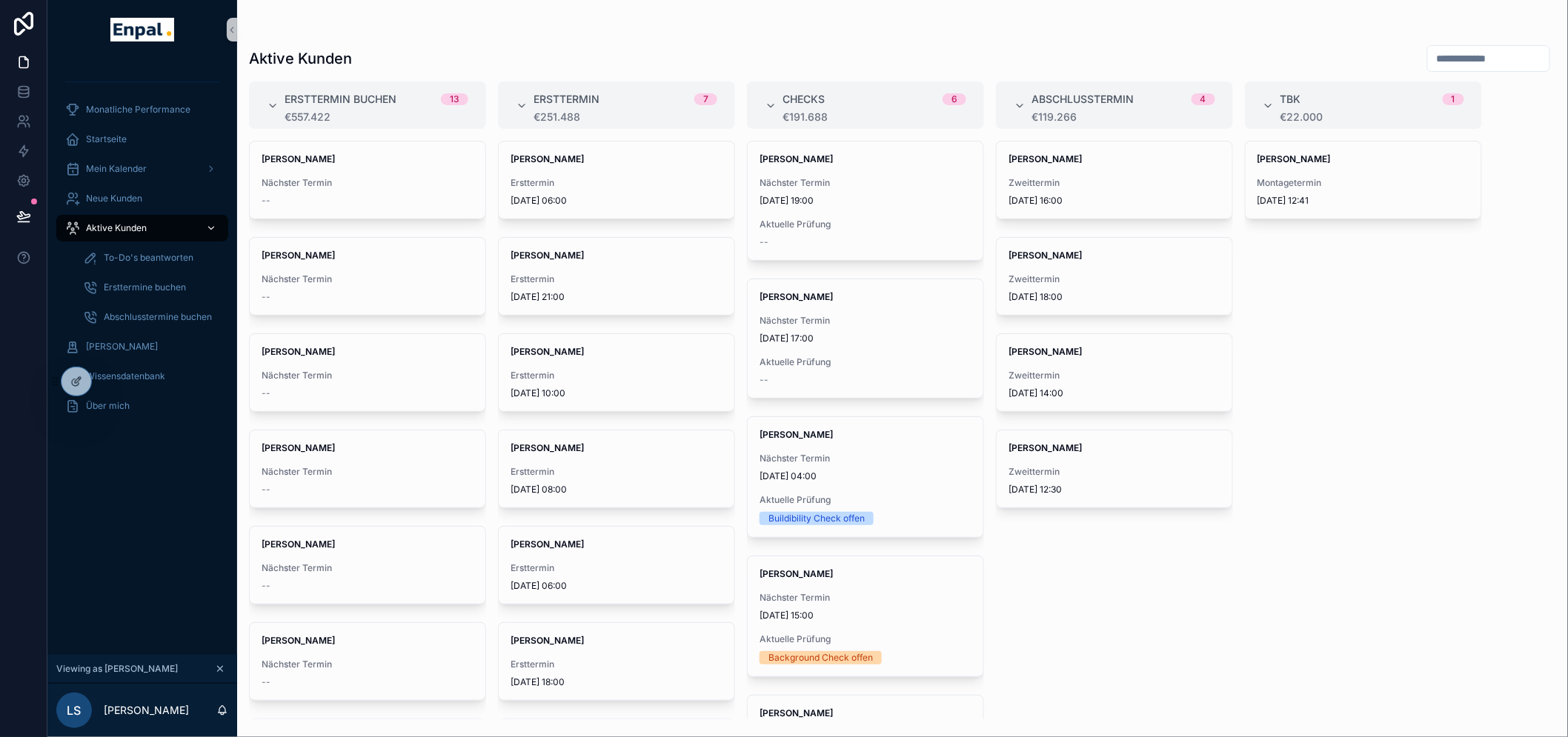
click at [118, 230] on span "Aktive Kunden" at bounding box center [116, 228] width 60 height 12
click at [385, 351] on span "[PERSON_NAME]" at bounding box center [367, 352] width 212 height 12
